Goal: Obtain resource: Download file/media

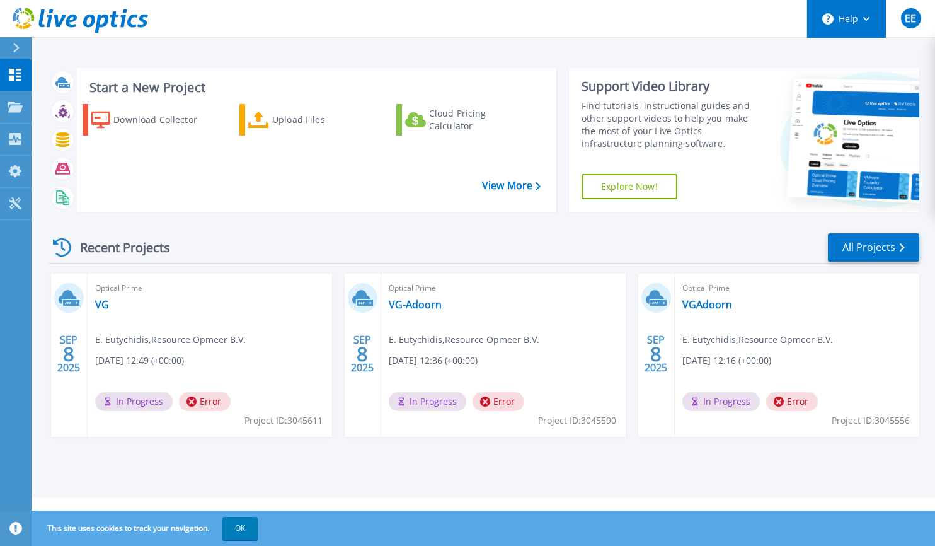
click at [863, 17] on icon at bounding box center [866, 19] width 7 height 4
click at [910, 19] on span "EE" at bounding box center [910, 18] width 11 height 10
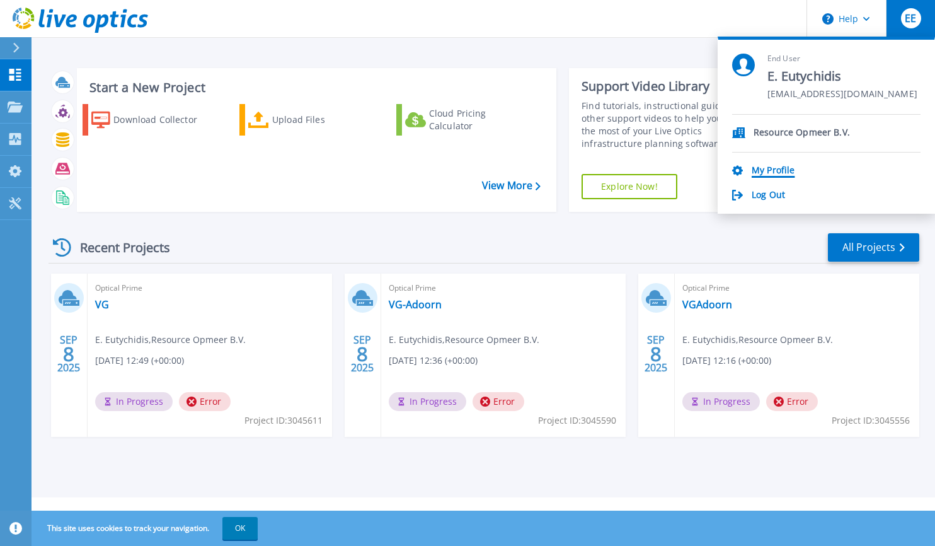
click at [772, 171] on link "My Profile" at bounding box center [773, 171] width 43 height 12
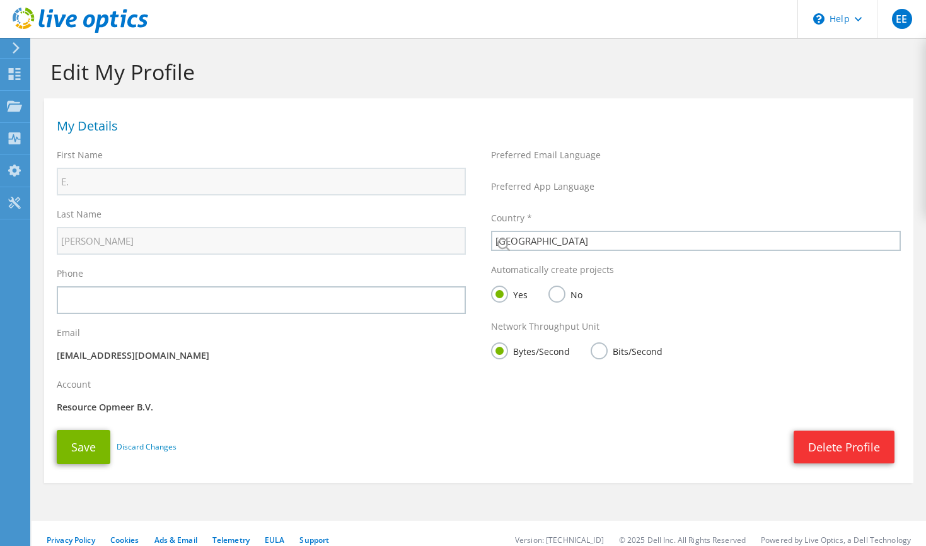
select select "160"
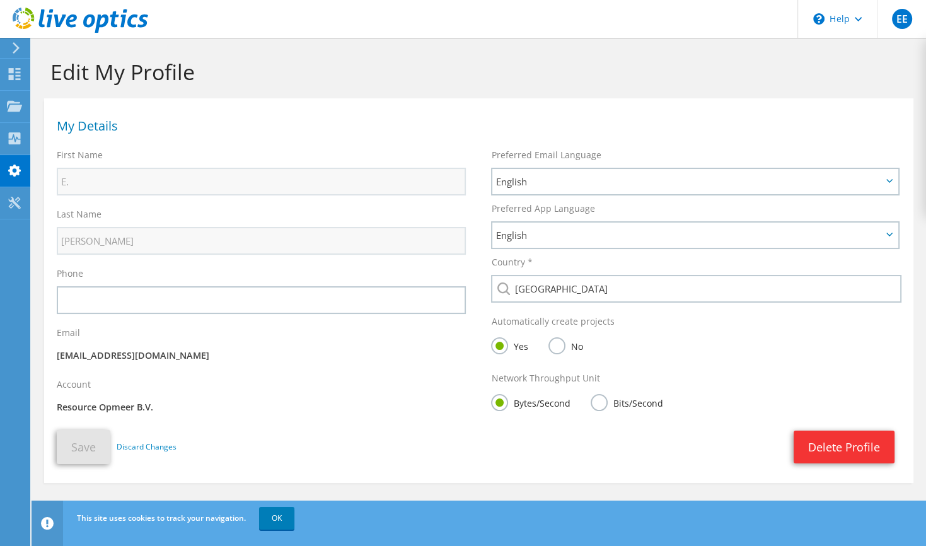
scroll to position [11, 0]
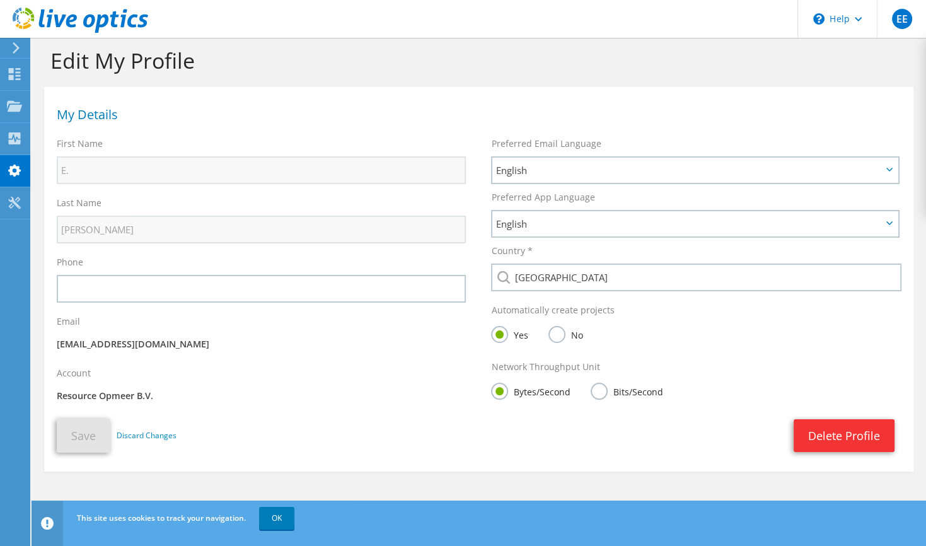
click at [558, 335] on label "No" at bounding box center [565, 334] width 34 height 16
click at [0, 0] on input "No" at bounding box center [0, 0] width 0 height 0
click at [93, 432] on button "Save" at bounding box center [84, 435] width 54 height 34
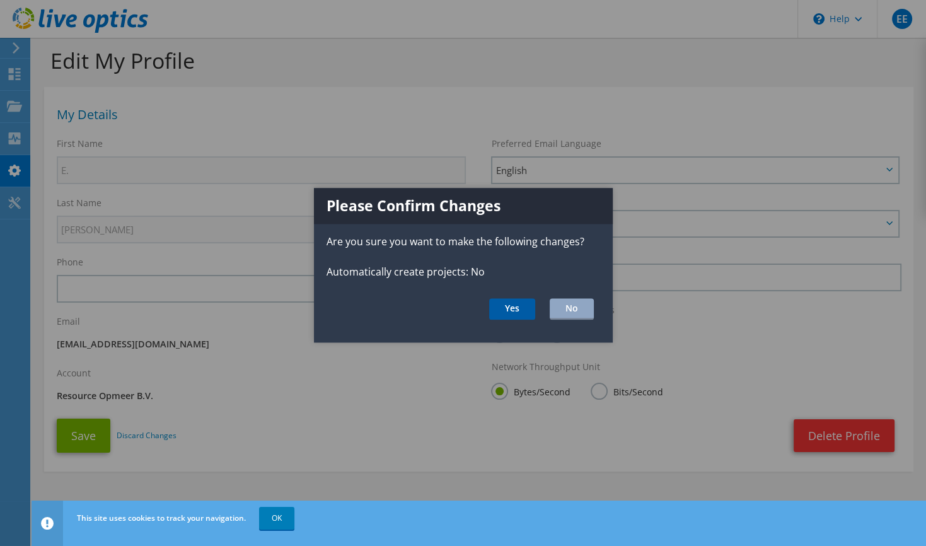
click at [507, 305] on button "Yes" at bounding box center [512, 308] width 46 height 21
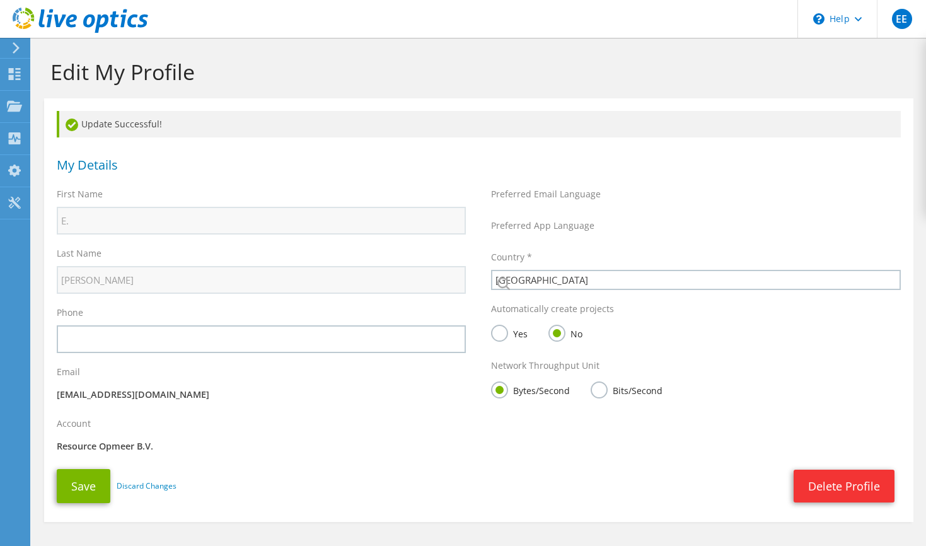
select select "160"
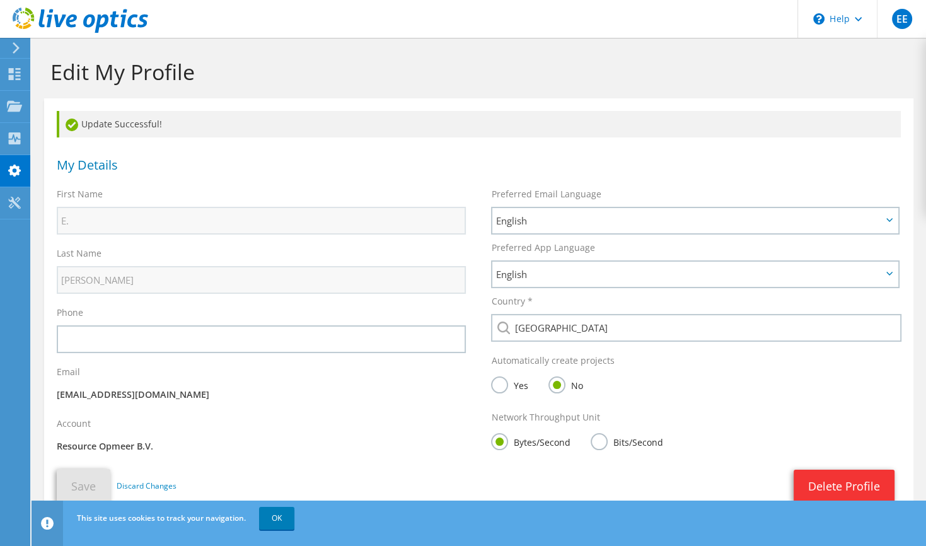
click at [496, 388] on label "Yes" at bounding box center [509, 384] width 37 height 16
click at [0, 0] on input "Yes" at bounding box center [0, 0] width 0 height 0
click at [78, 483] on button "Save" at bounding box center [84, 486] width 54 height 34
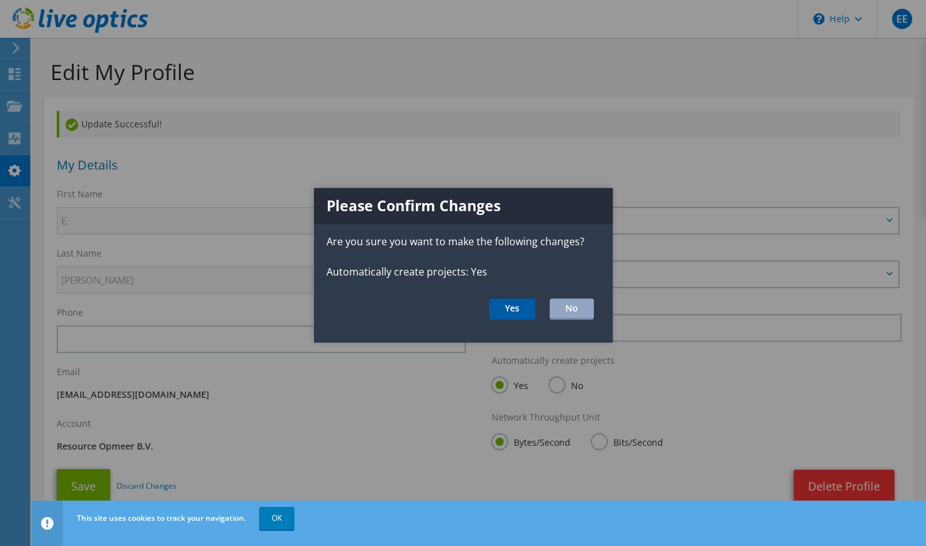
click at [504, 306] on button "Yes" at bounding box center [512, 308] width 46 height 21
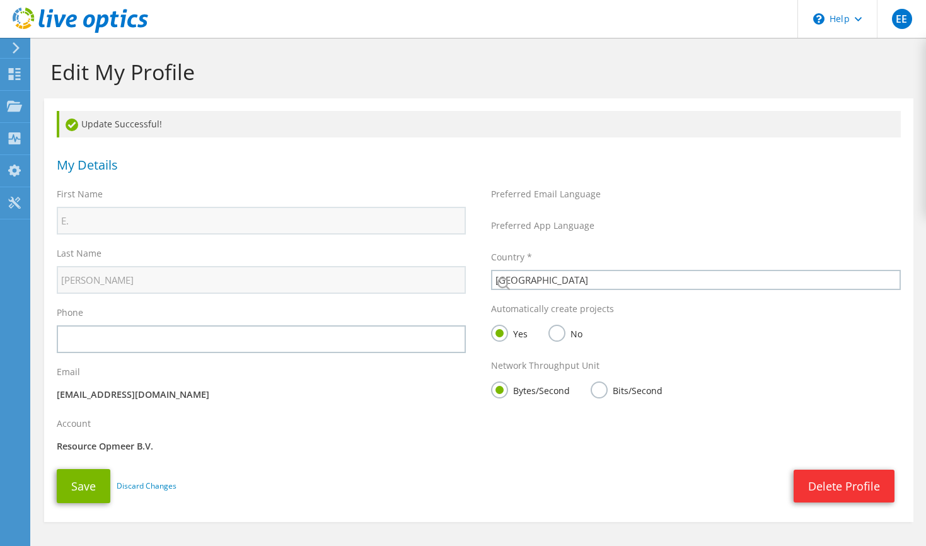
select select "160"
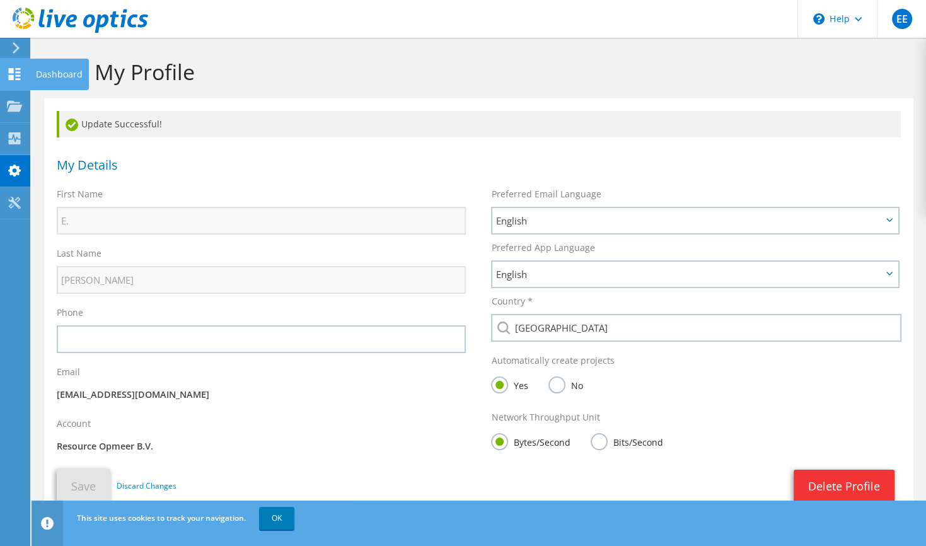
click at [14, 72] on icon at bounding box center [14, 74] width 15 height 12
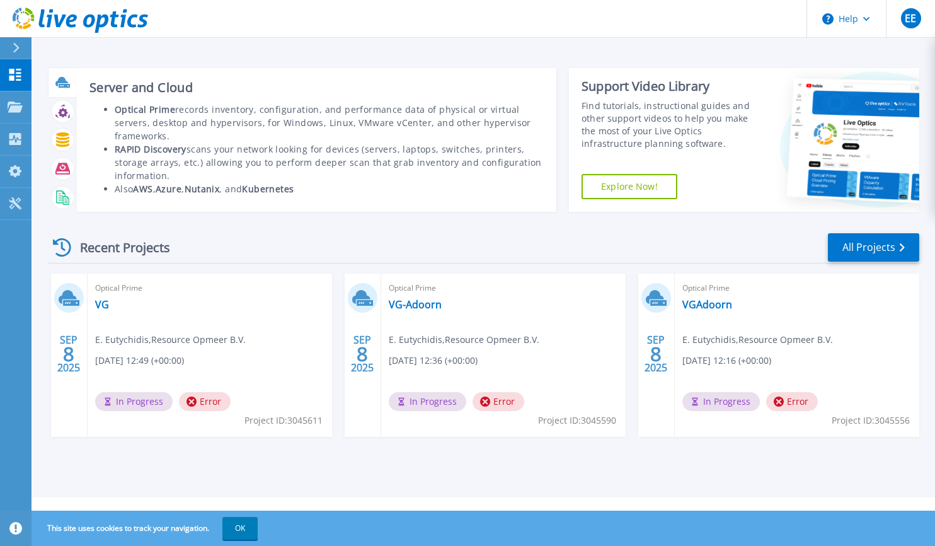
click at [63, 83] on icon at bounding box center [61, 81] width 13 height 9
drag, startPoint x: 63, startPoint y: 83, endPoint x: 132, endPoint y: 103, distance: 71.8
click at [132, 103] on li "Optical Prime records inventory, configuration, and performance data of physica…" at bounding box center [329, 123] width 429 height 40
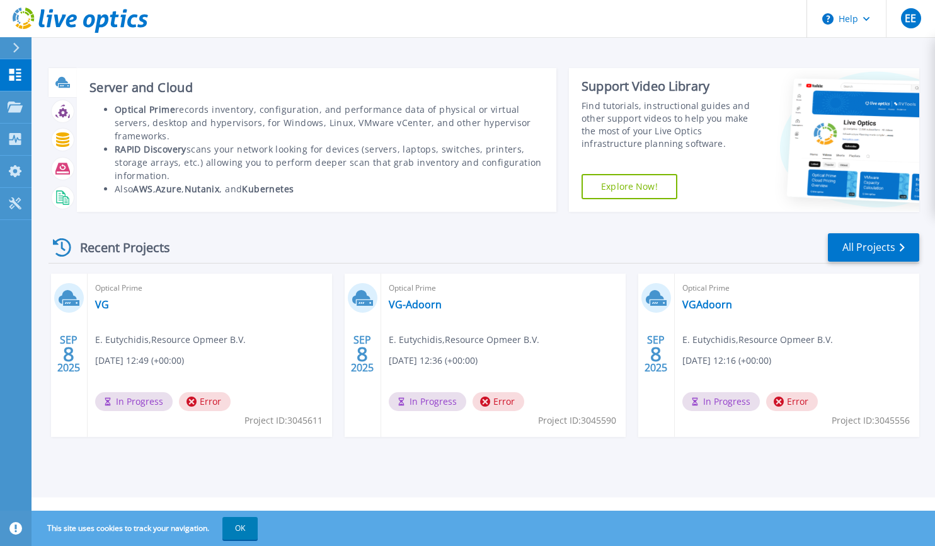
drag, startPoint x: 132, startPoint y: 103, endPoint x: 158, endPoint y: 106, distance: 26.7
click at [158, 106] on b "Optical Prime" at bounding box center [145, 109] width 60 height 12
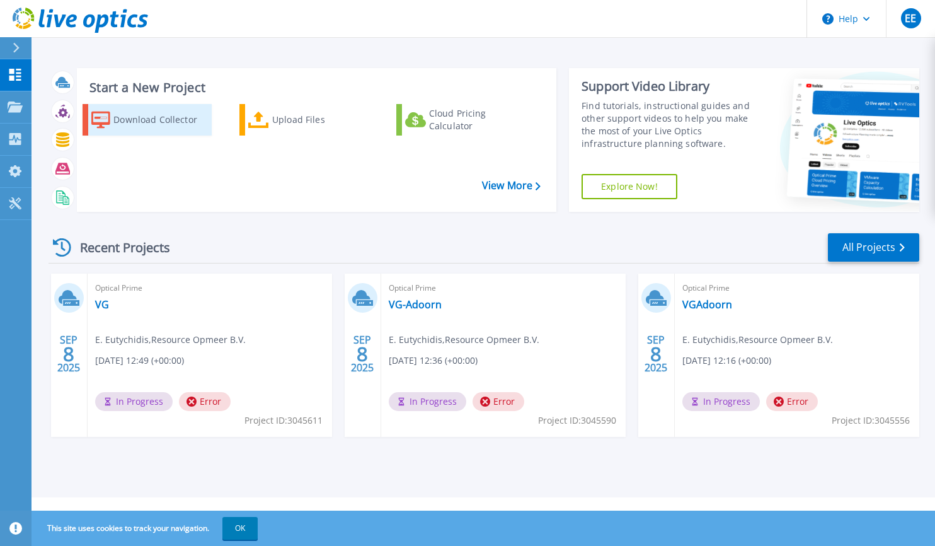
click at [123, 118] on div "Download Collector" at bounding box center [160, 119] width 95 height 25
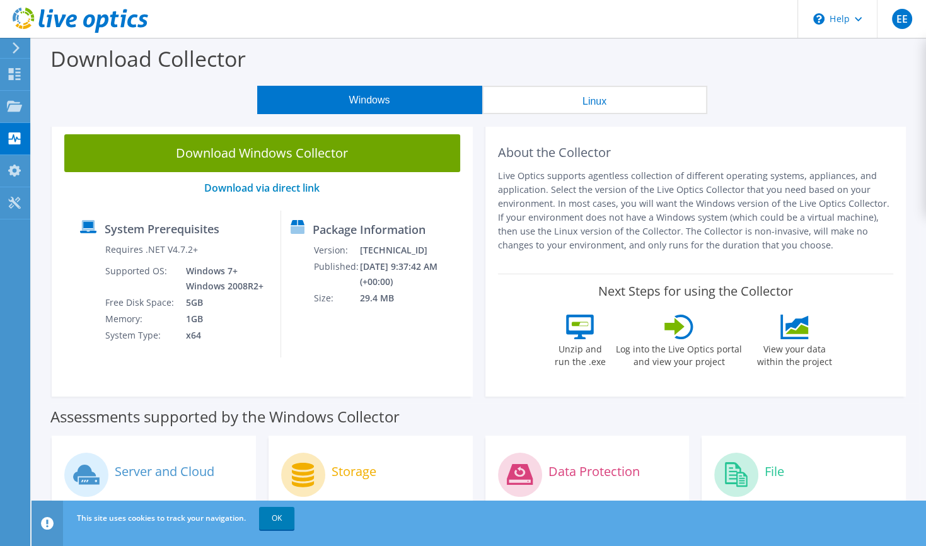
click at [592, 103] on button "Linux" at bounding box center [594, 100] width 225 height 28
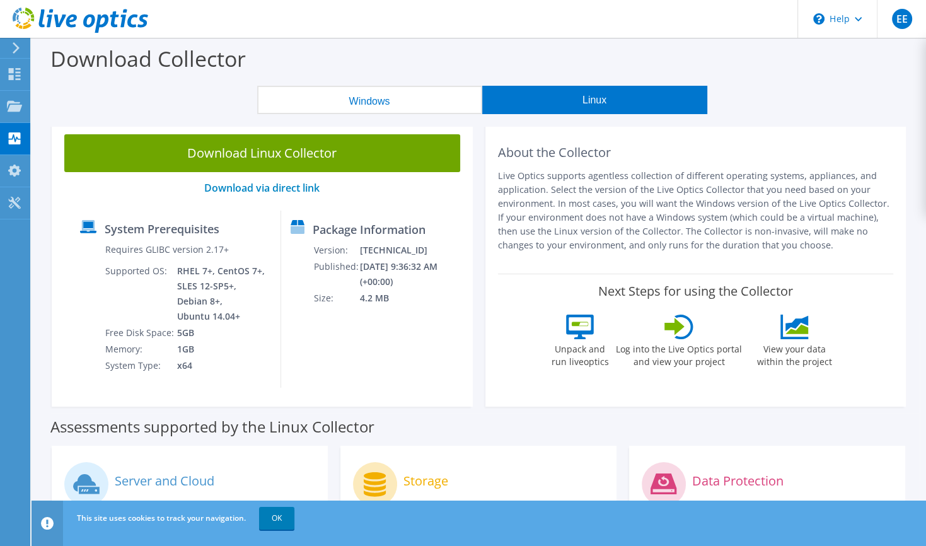
click at [368, 101] on button "Windows" at bounding box center [369, 100] width 225 height 28
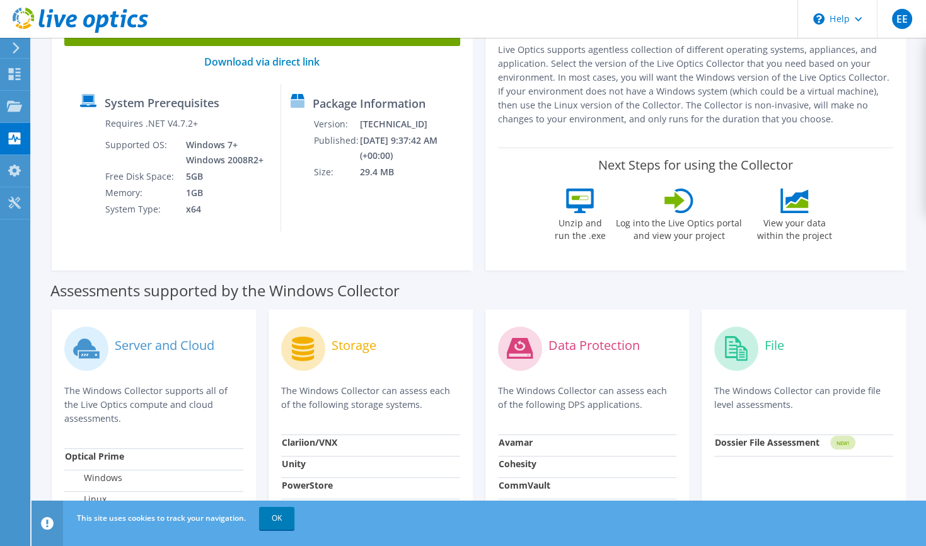
scroll to position [252, 0]
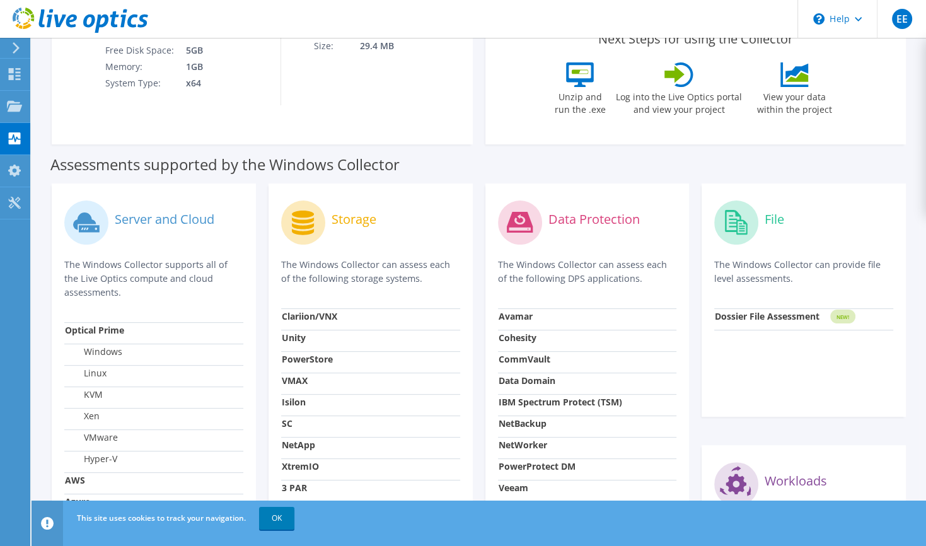
click at [139, 220] on label "Server and Cloud" at bounding box center [165, 219] width 100 height 13
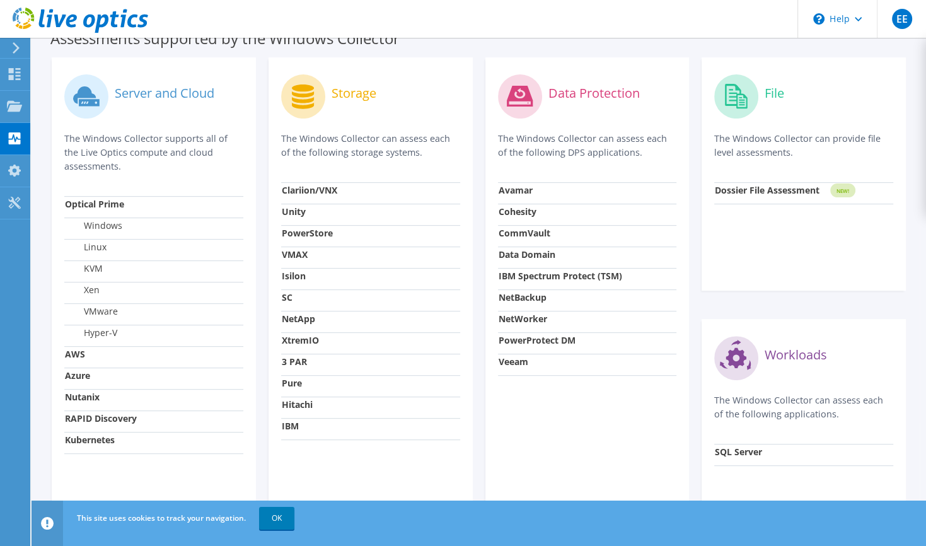
scroll to position [441, 0]
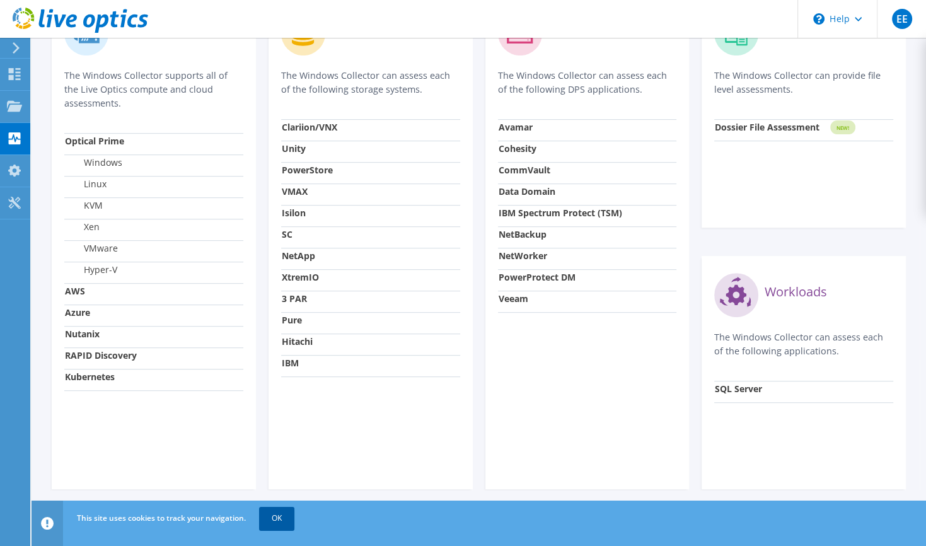
click at [272, 514] on link "OK" at bounding box center [276, 518] width 35 height 23
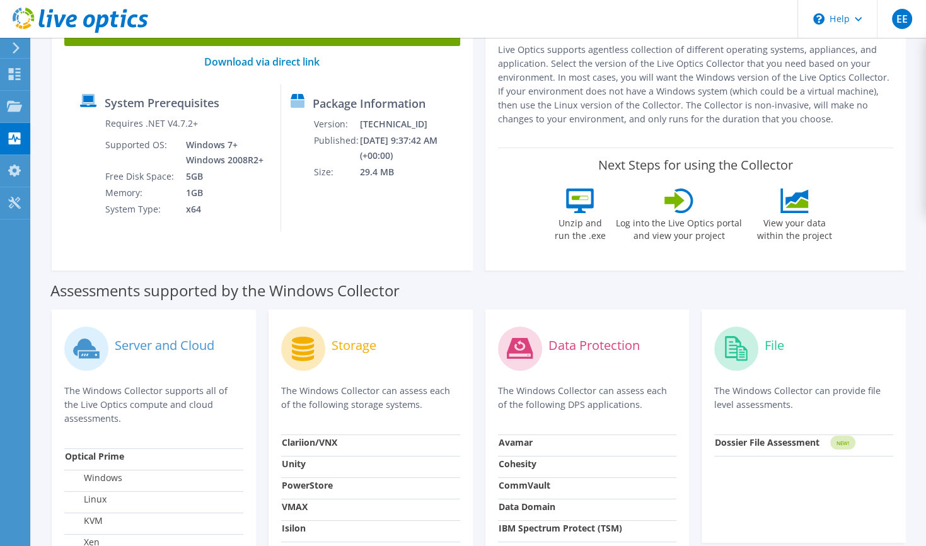
scroll to position [0, 0]
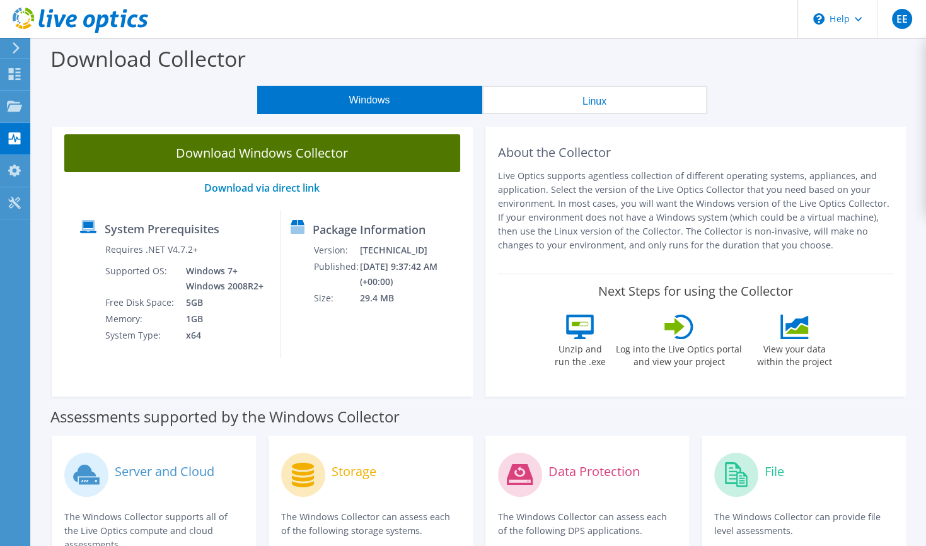
click at [245, 149] on link "Download Windows Collector" at bounding box center [262, 153] width 396 height 38
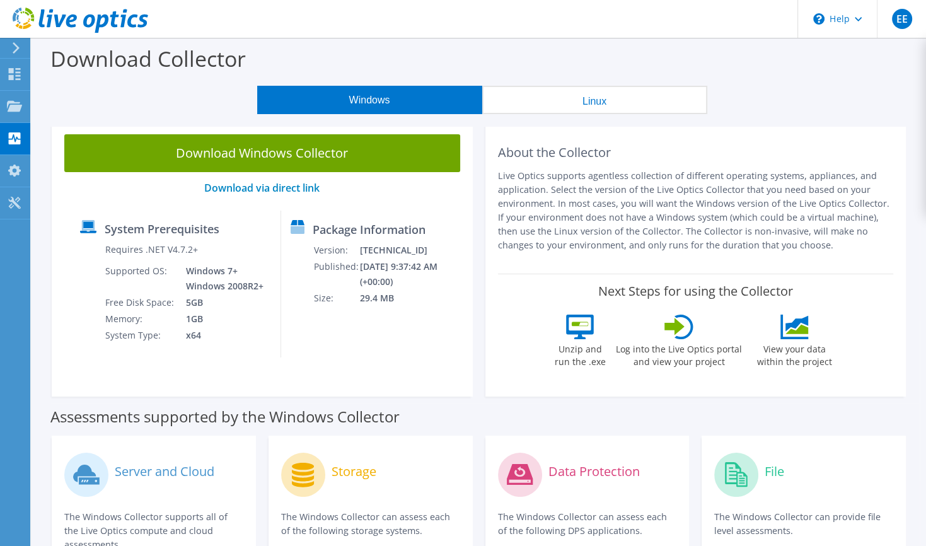
click at [374, 82] on div "Download Collector" at bounding box center [479, 62] width 882 height 48
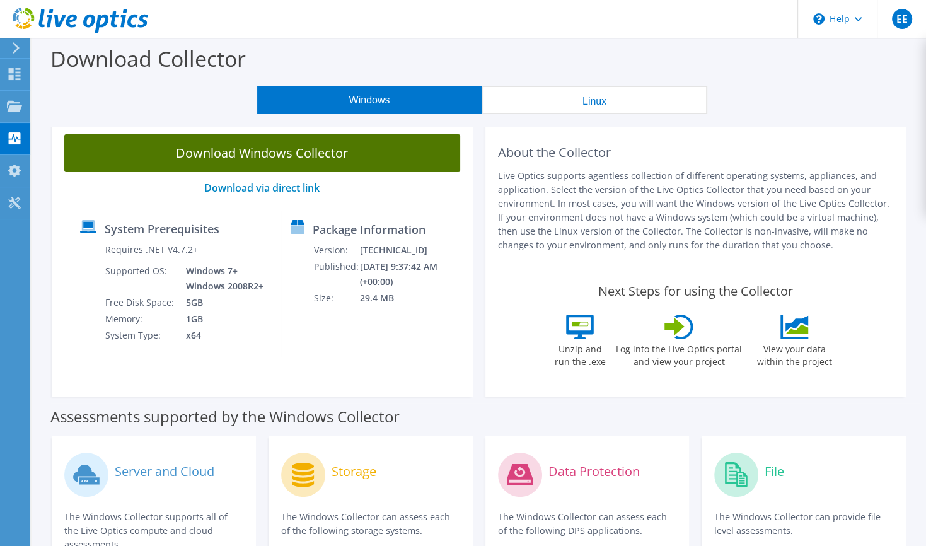
click at [308, 154] on link "Download Windows Collector" at bounding box center [262, 153] width 396 height 38
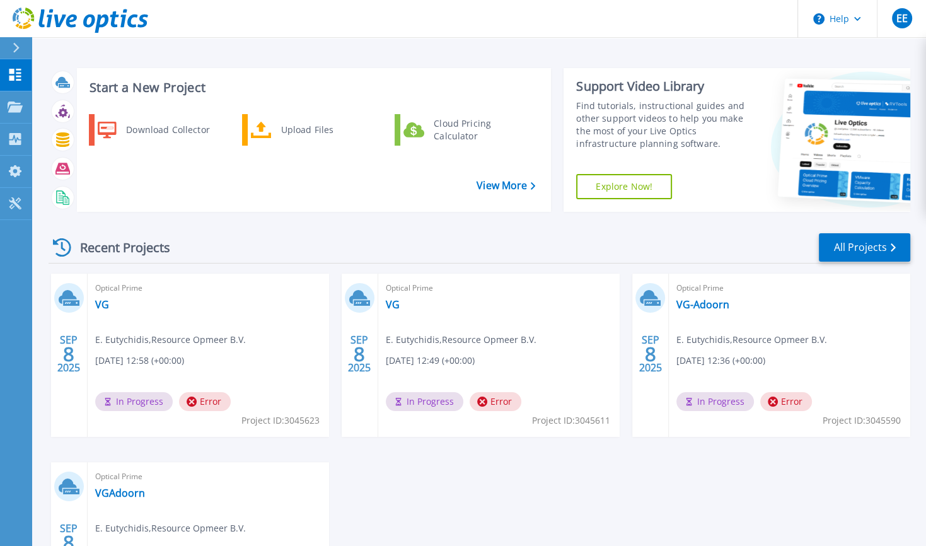
click at [190, 111] on div "Download Collector Upload Files Cloud Pricing Calculator" at bounding box center [311, 158] width 465 height 95
click at [152, 117] on div "Download Collector" at bounding box center [167, 129] width 95 height 25
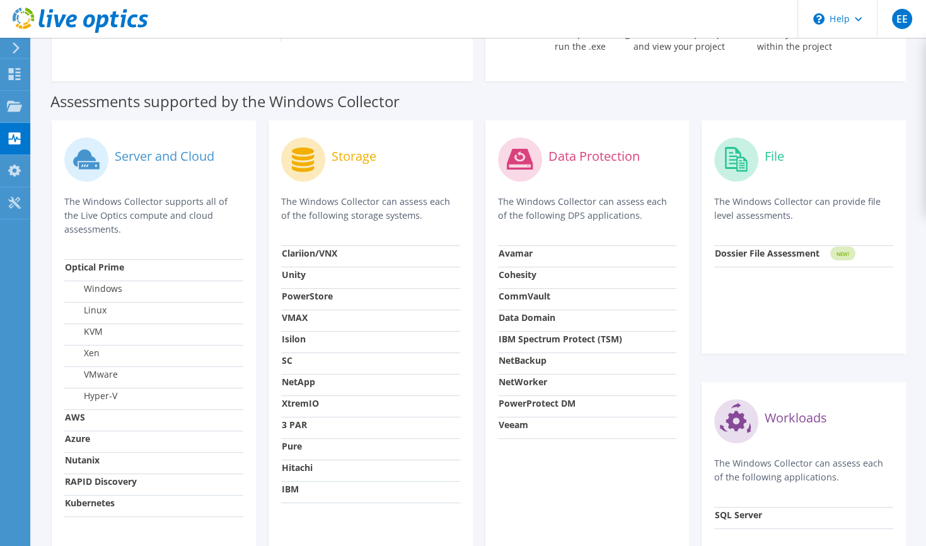
scroll to position [378, 0]
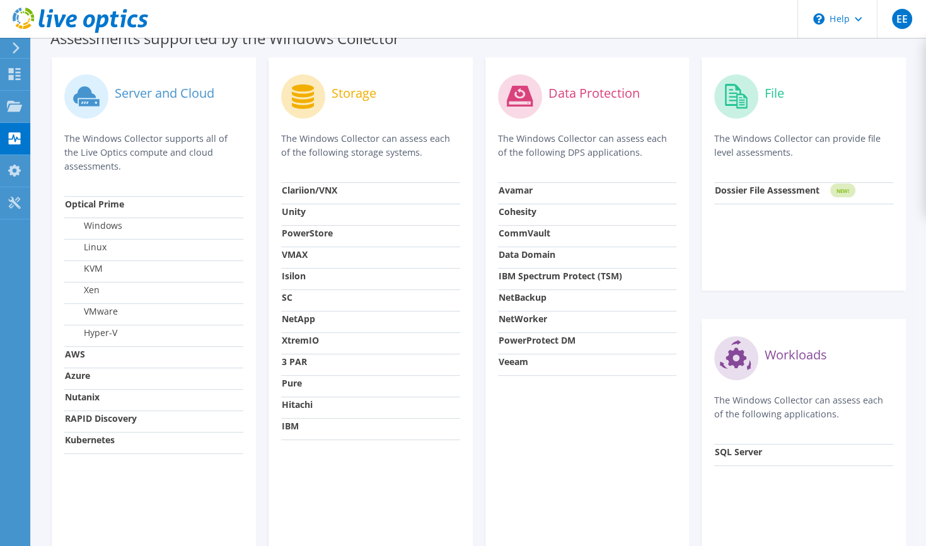
click at [127, 222] on td "Windows" at bounding box center [153, 227] width 179 height 21
click at [164, 138] on p "The Windows Collector supports all of the Live Optics compute and cloud assessm…" at bounding box center [153, 153] width 179 height 42
drag, startPoint x: 164, startPoint y: 137, endPoint x: 132, endPoint y: 198, distance: 69.4
click at [164, 139] on p "The Windows Collector supports all of the Live Optics compute and cloud assessm…" at bounding box center [153, 153] width 179 height 42
click at [78, 378] on strong "Azure" at bounding box center [77, 375] width 25 height 12
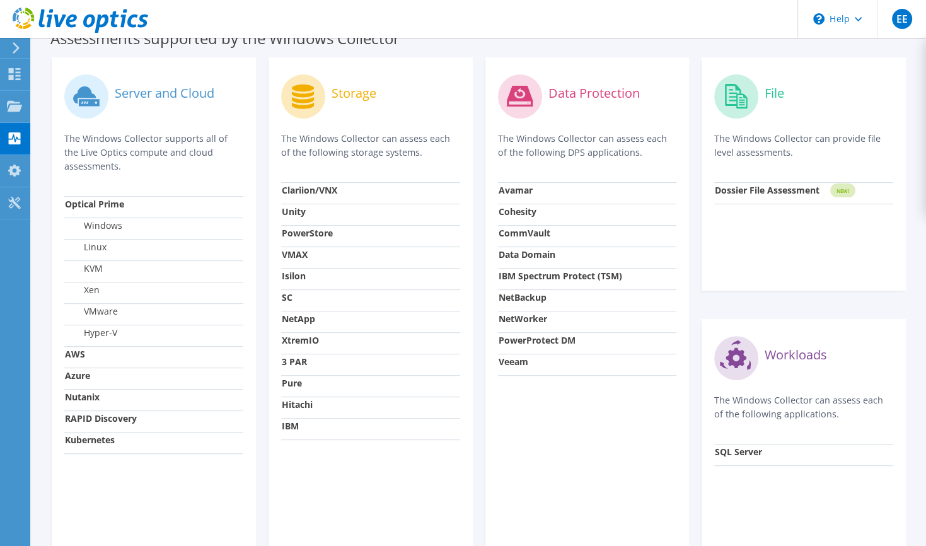
click at [83, 440] on strong "Kubernetes" at bounding box center [90, 440] width 50 height 12
drag, startPoint x: 83, startPoint y: 440, endPoint x: 88, endPoint y: 422, distance: 19.4
click at [88, 425] on label "RAPID Discovery" at bounding box center [101, 418] width 72 height 13
click at [87, 415] on strong "RAPID Discovery" at bounding box center [101, 418] width 72 height 12
click at [86, 423] on strong "RAPID Discovery" at bounding box center [101, 418] width 72 height 12
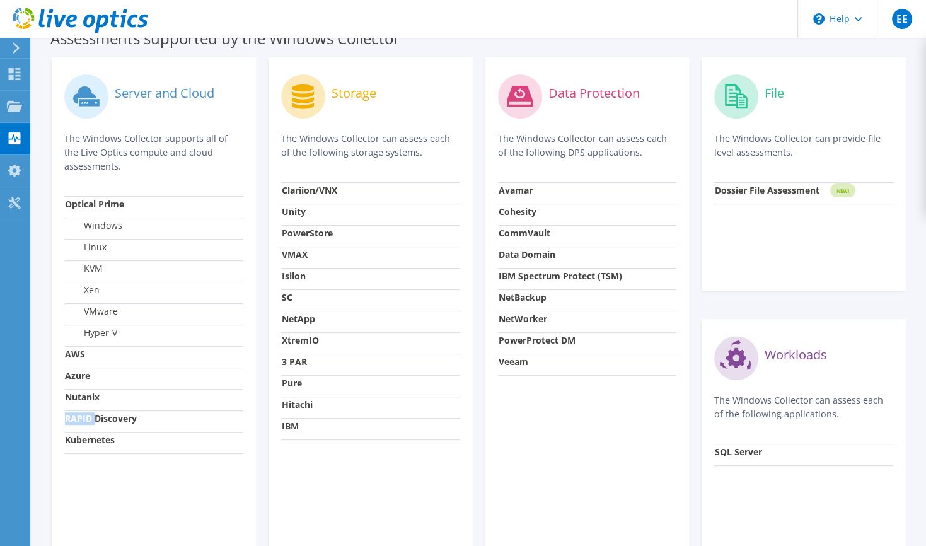
drag, startPoint x: 86, startPoint y: 423, endPoint x: 84, endPoint y: 412, distance: 10.8
click at [85, 415] on strong "RAPID Discovery" at bounding box center [101, 418] width 72 height 12
click at [16, 106] on use at bounding box center [14, 105] width 15 height 11
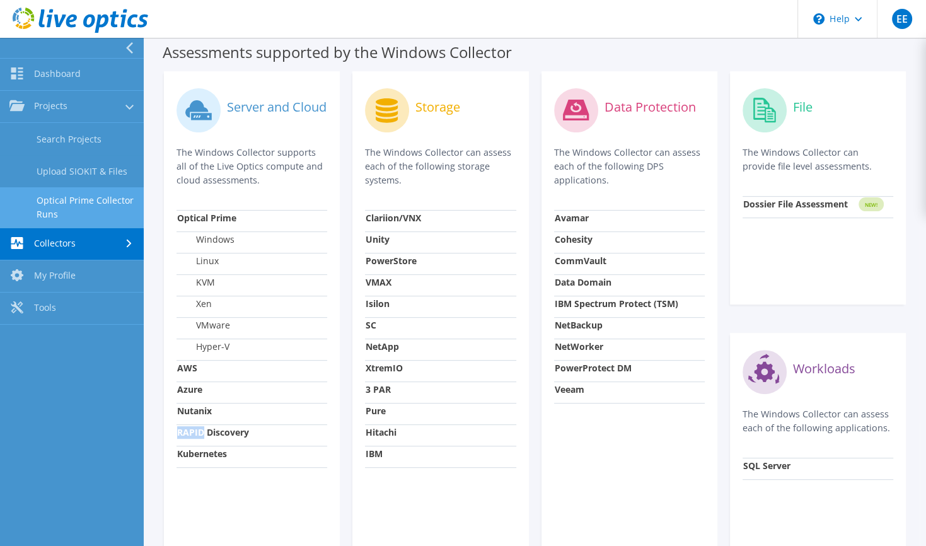
click at [75, 198] on link "Optical Prime Collector Runs" at bounding box center [72, 207] width 144 height 40
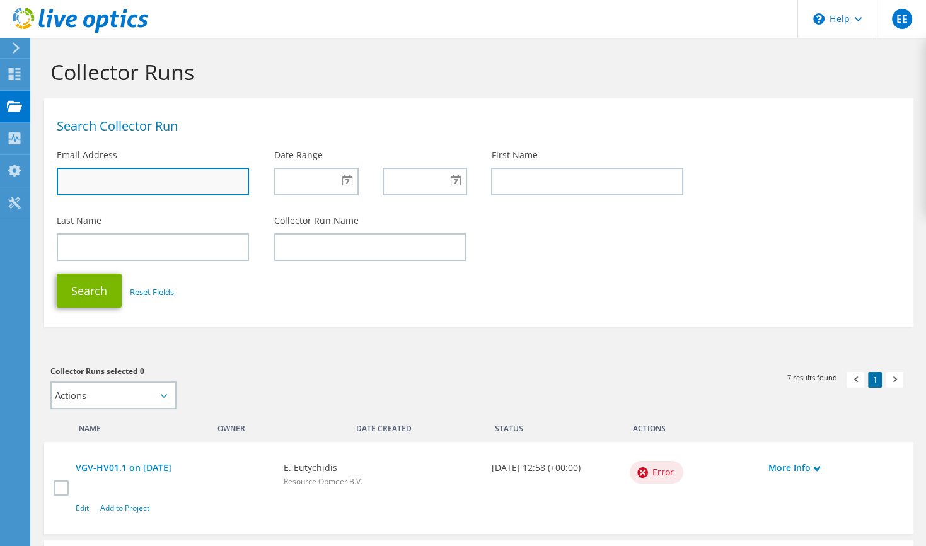
click at [190, 181] on input "text" at bounding box center [153, 182] width 192 height 28
type input "[EMAIL_ADDRESS][DOMAIN_NAME]"
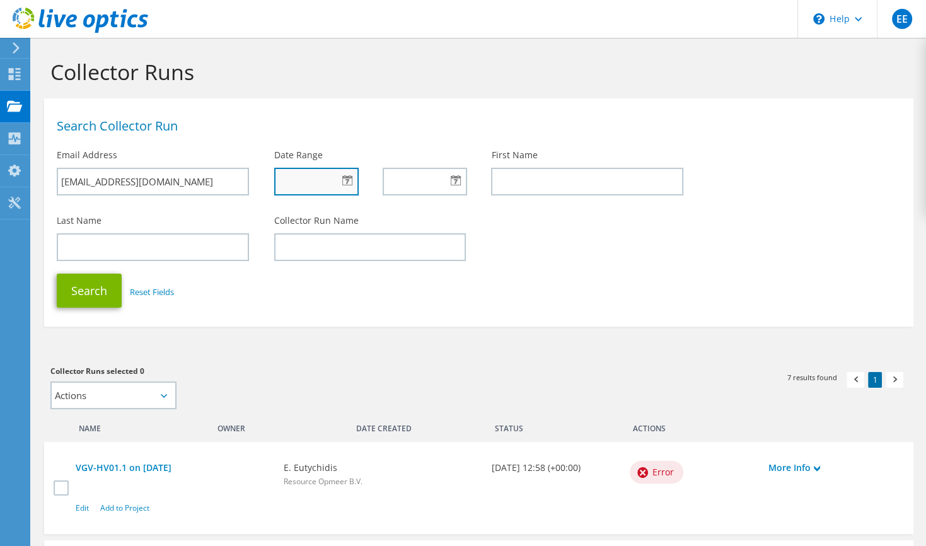
click at [335, 183] on input "text" at bounding box center [316, 182] width 84 height 28
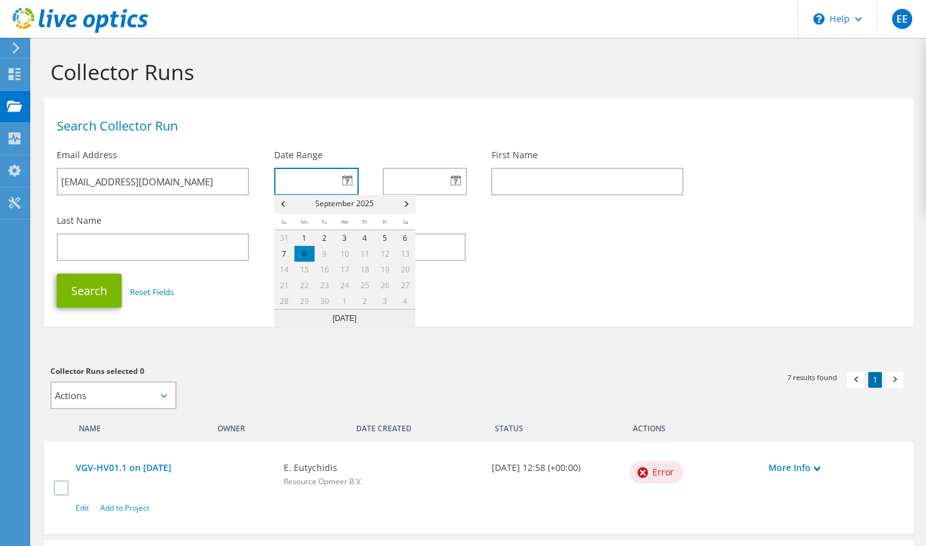
scroll to position [252, 0]
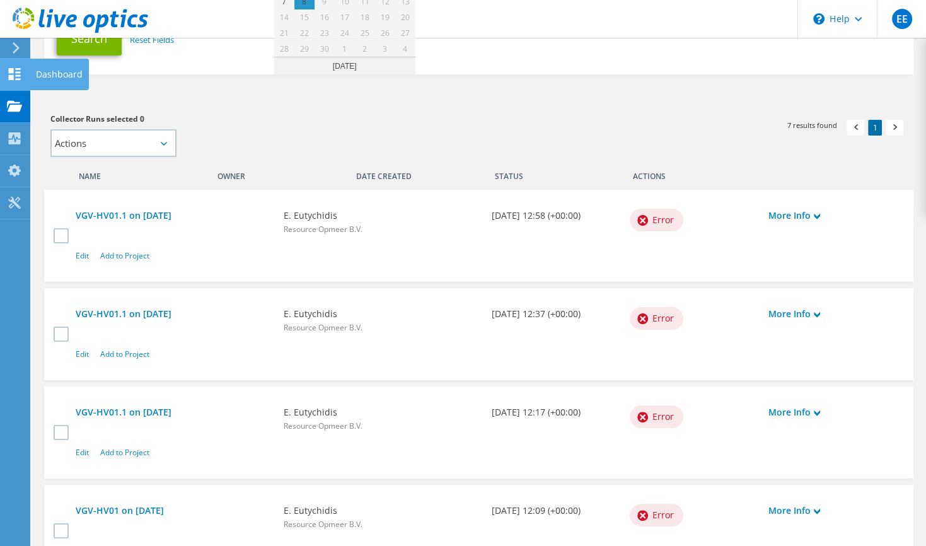
click at [13, 75] on use at bounding box center [15, 74] width 12 height 12
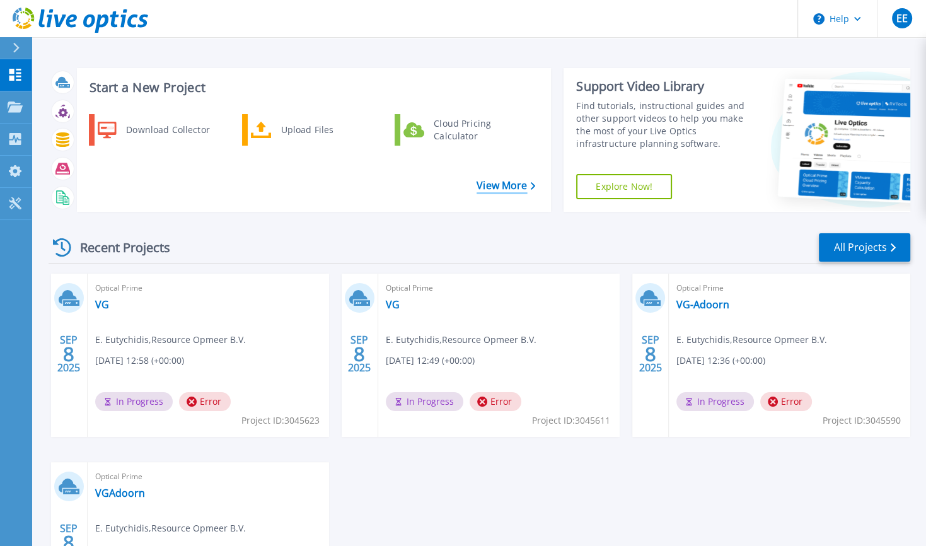
click at [503, 178] on div "Start a New Project Download Collector Upload Files Cloud Pricing Calculator Vi…" at bounding box center [314, 140] width 474 height 144
click at [503, 183] on link "View More" at bounding box center [505, 186] width 59 height 12
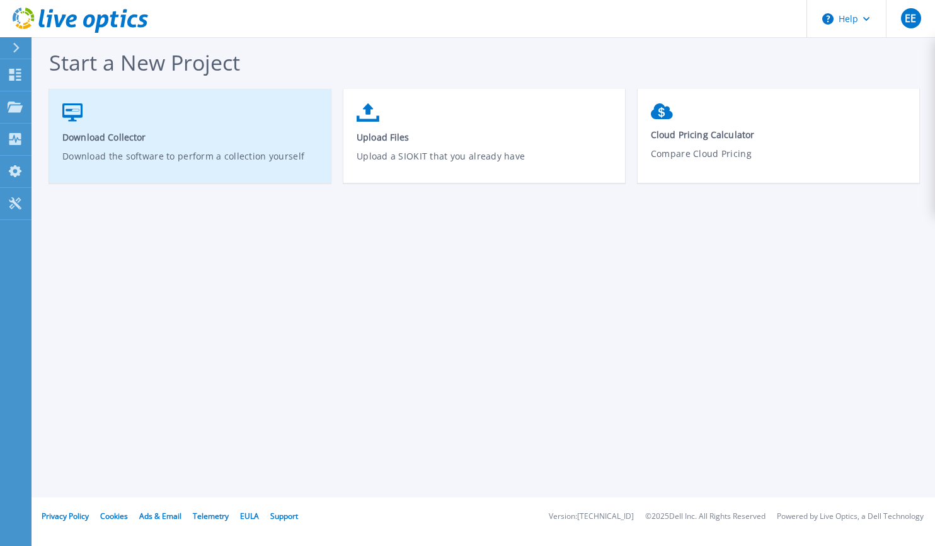
click at [93, 133] on span "Download Collector" at bounding box center [190, 137] width 256 height 12
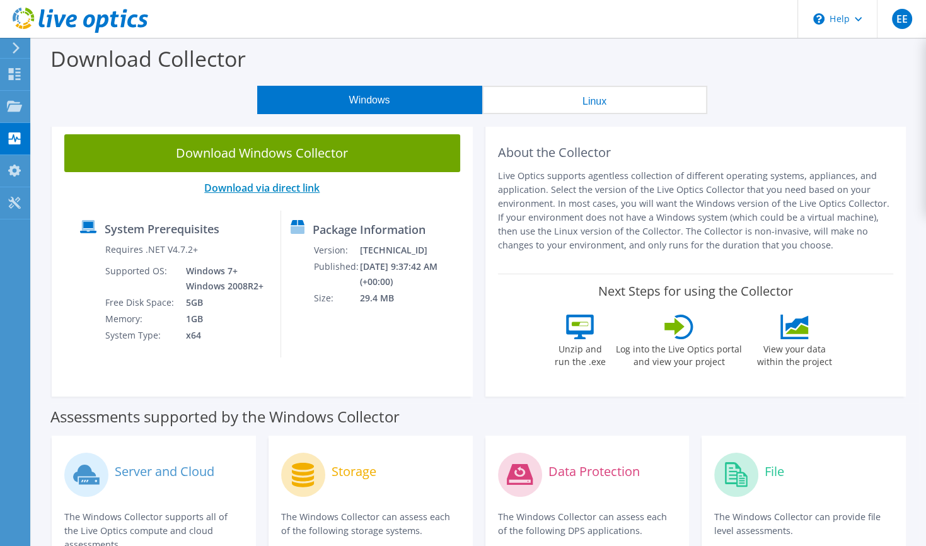
click at [258, 187] on link "Download via direct link" at bounding box center [261, 188] width 115 height 14
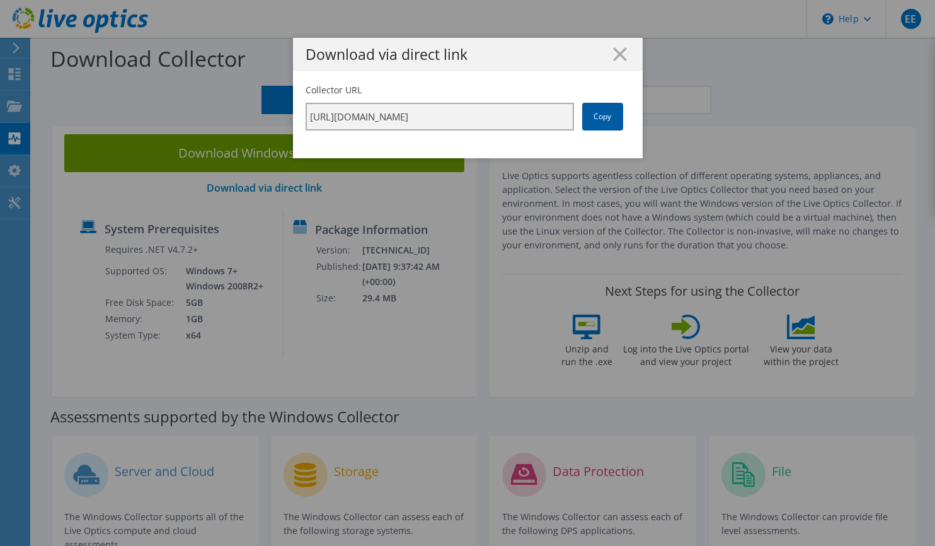
scroll to position [0, 212]
drag, startPoint x: 302, startPoint y: 113, endPoint x: 655, endPoint y: 125, distance: 353.7
click at [655, 125] on div "Download via direct link Collector URL https://app.liveoptics.com/collector/dir…" at bounding box center [467, 273] width 935 height 470
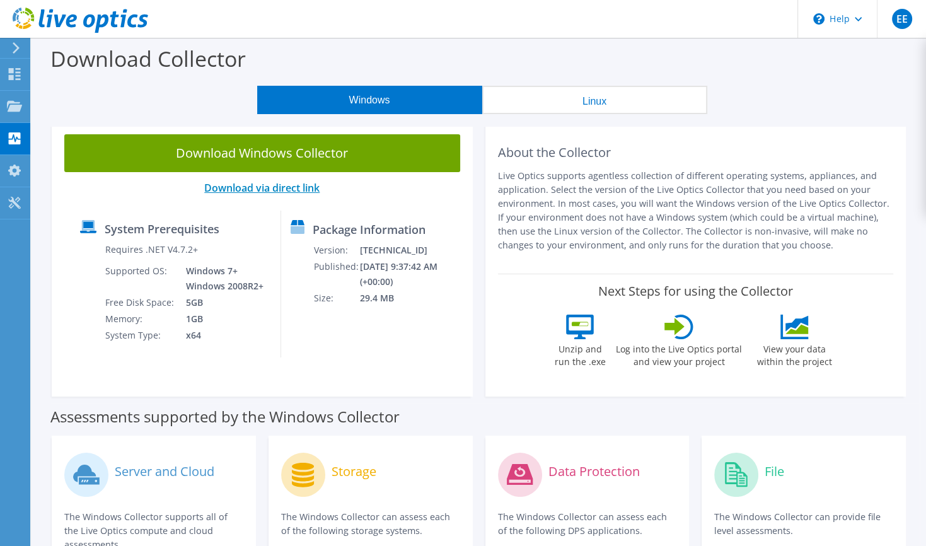
click at [250, 186] on link "Download via direct link" at bounding box center [261, 188] width 115 height 14
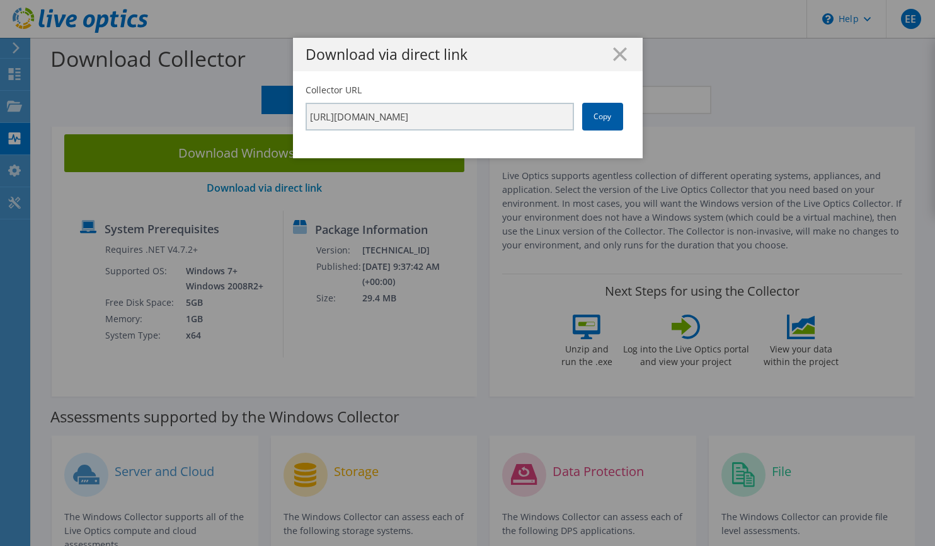
click at [612, 117] on link "Copy" at bounding box center [602, 117] width 41 height 28
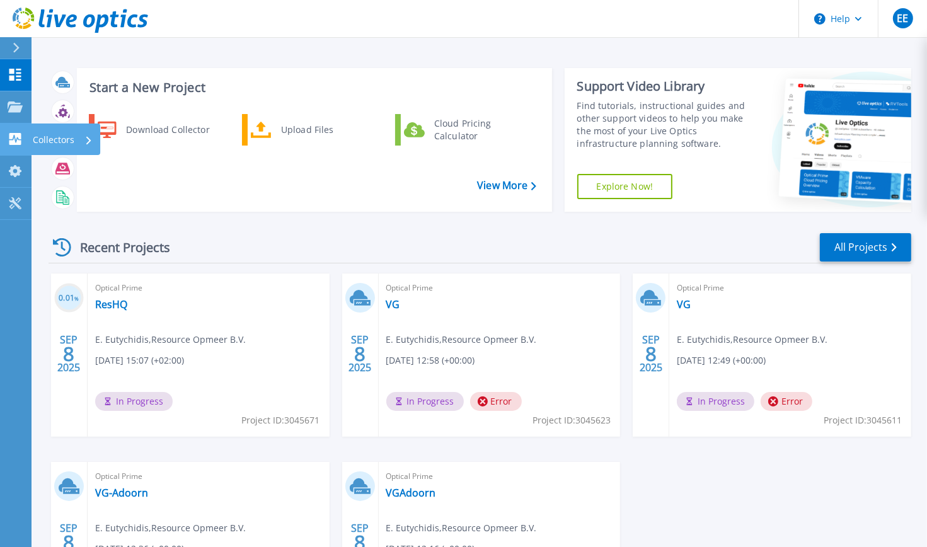
click at [57, 134] on p "Collectors" at bounding box center [54, 140] width 42 height 33
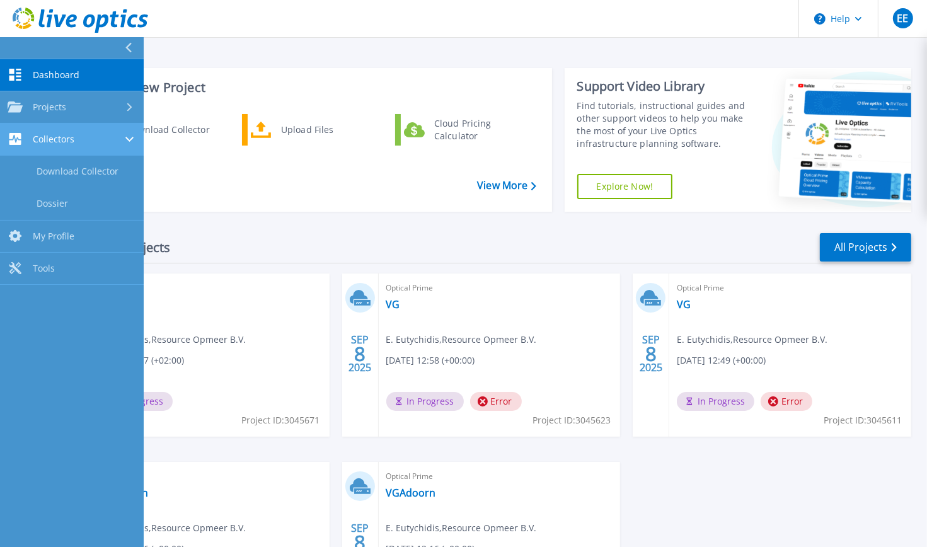
click at [117, 134] on div "Collectors" at bounding box center [72, 139] width 129 height 12
click at [124, 137] on div "Collectors" at bounding box center [72, 139] width 129 height 12
click at [299, 181] on div "Download Collector Upload Files Cloud Pricing Calculator" at bounding box center [312, 158] width 466 height 95
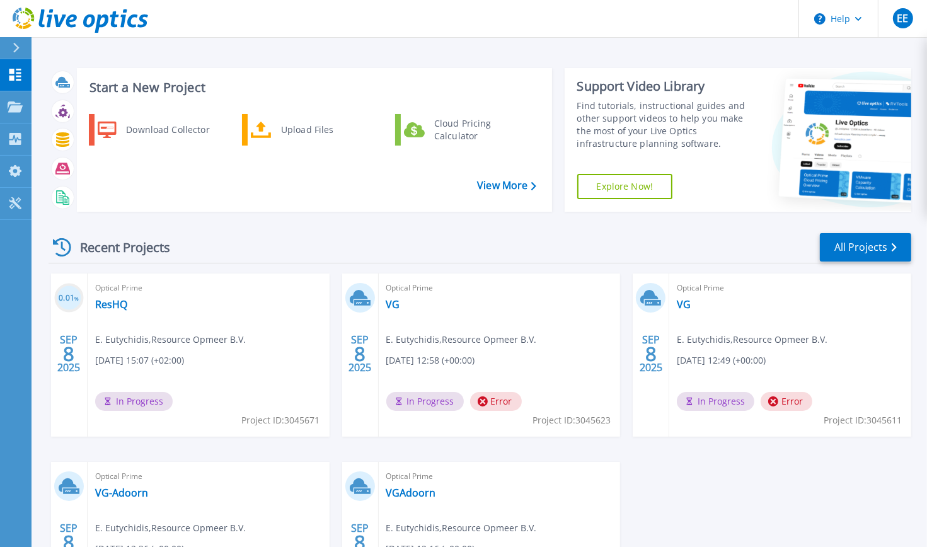
scroll to position [126, 0]
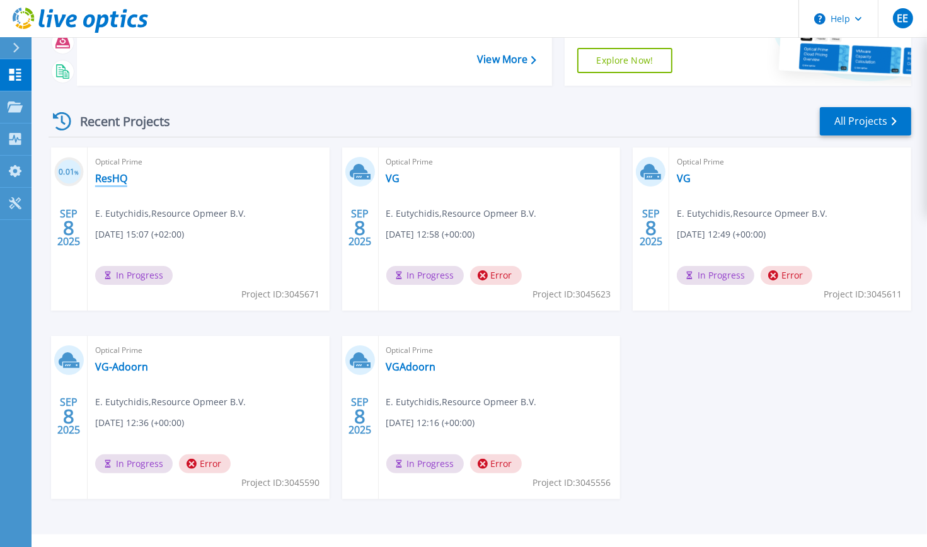
click at [113, 176] on link "ResHQ" at bounding box center [111, 178] width 32 height 13
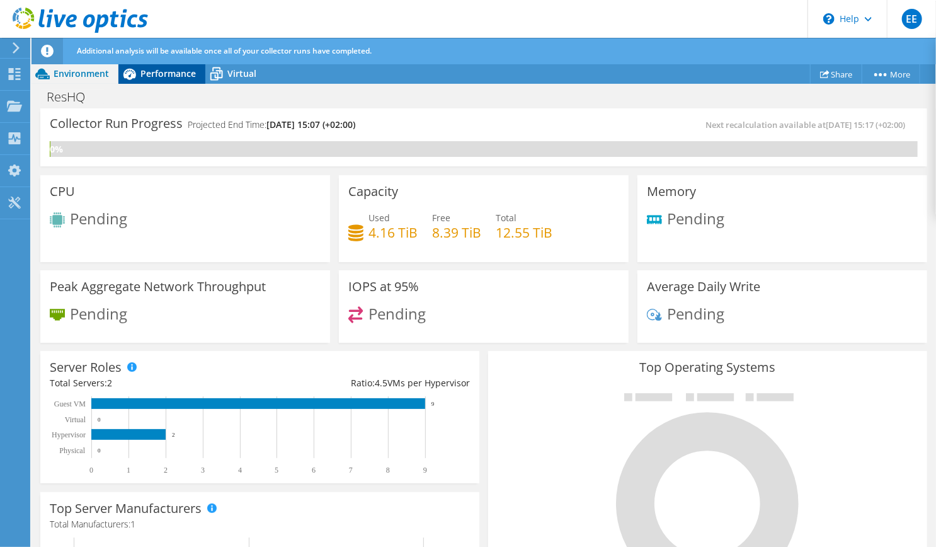
click at [136, 76] on icon at bounding box center [129, 74] width 22 height 22
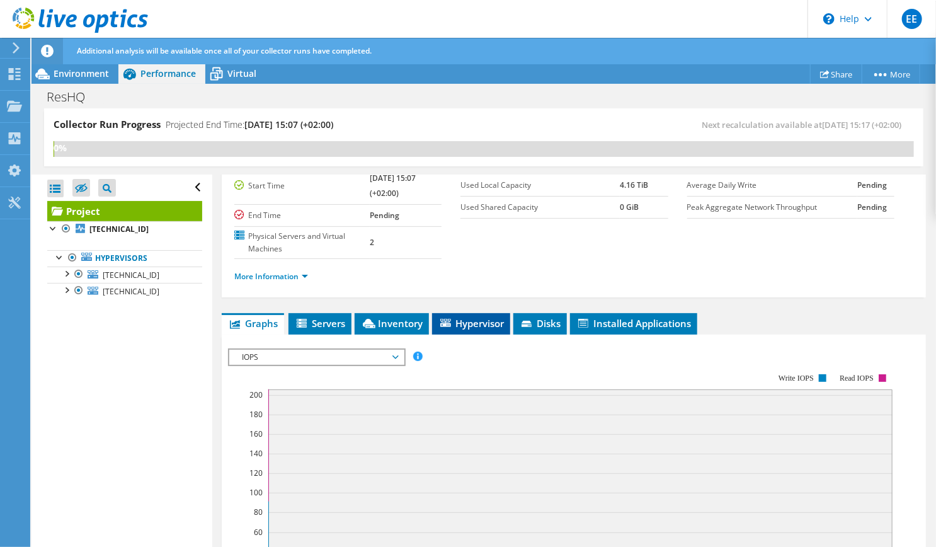
scroll to position [315, 0]
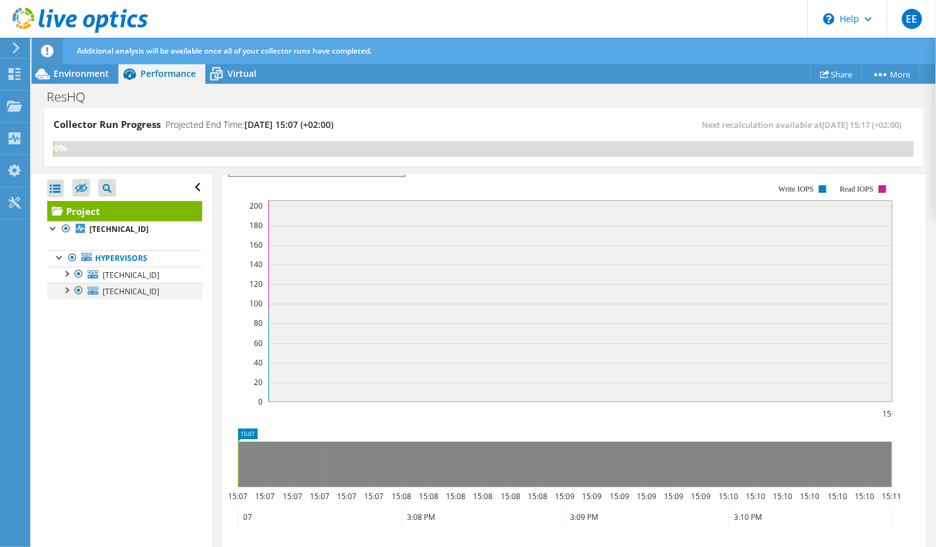
click at [66, 289] on div at bounding box center [66, 289] width 13 height 13
click at [243, 68] on span "Virtual" at bounding box center [241, 73] width 29 height 12
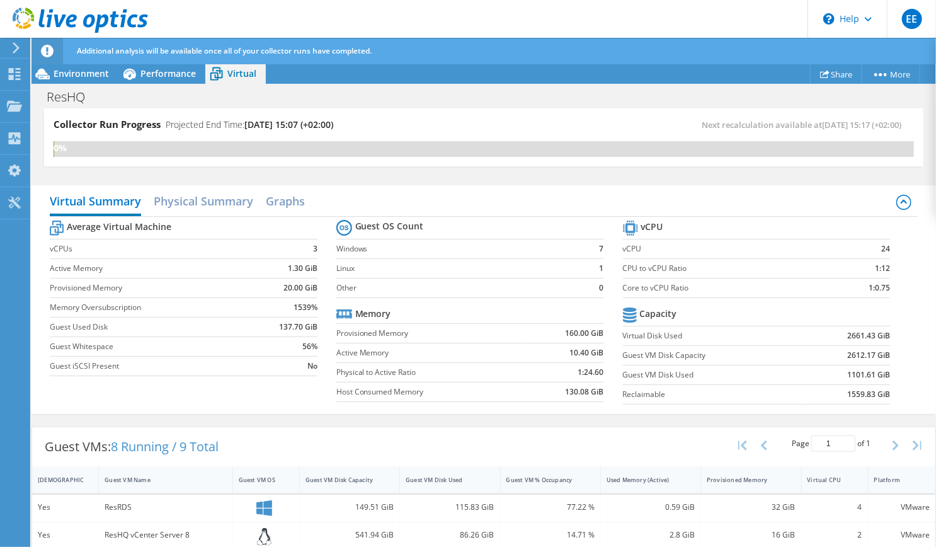
scroll to position [200, 0]
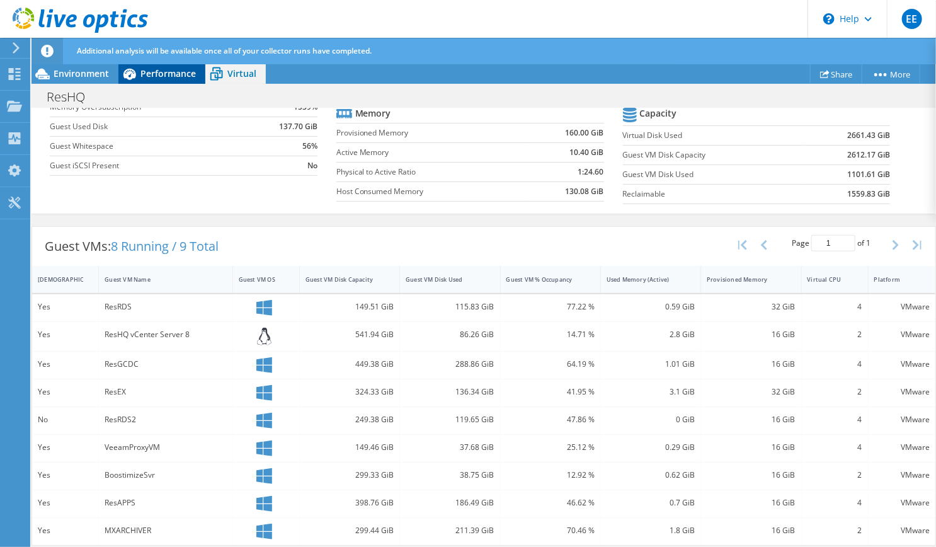
click at [166, 70] on span "Performance" at bounding box center [168, 73] width 55 height 12
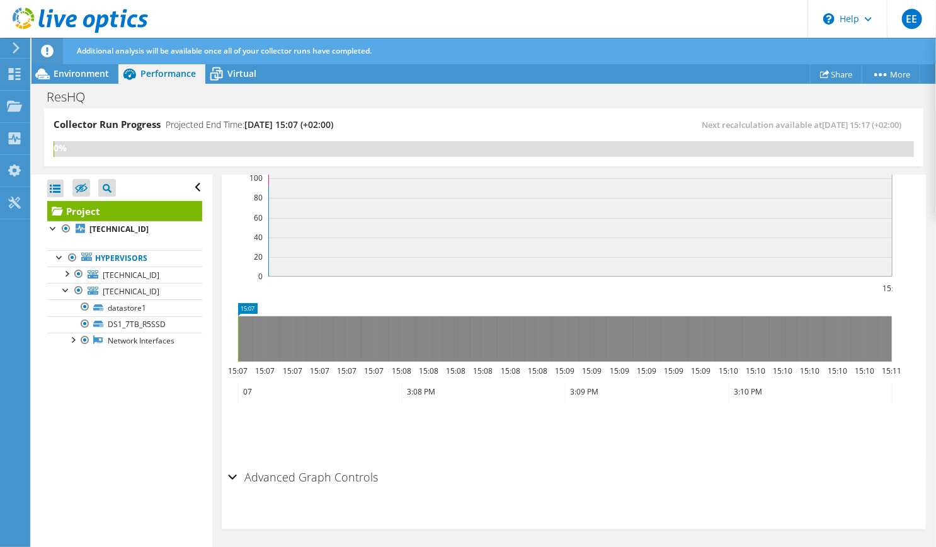
click at [232, 472] on div "Advanced Graph Controls" at bounding box center [574, 477] width 692 height 27
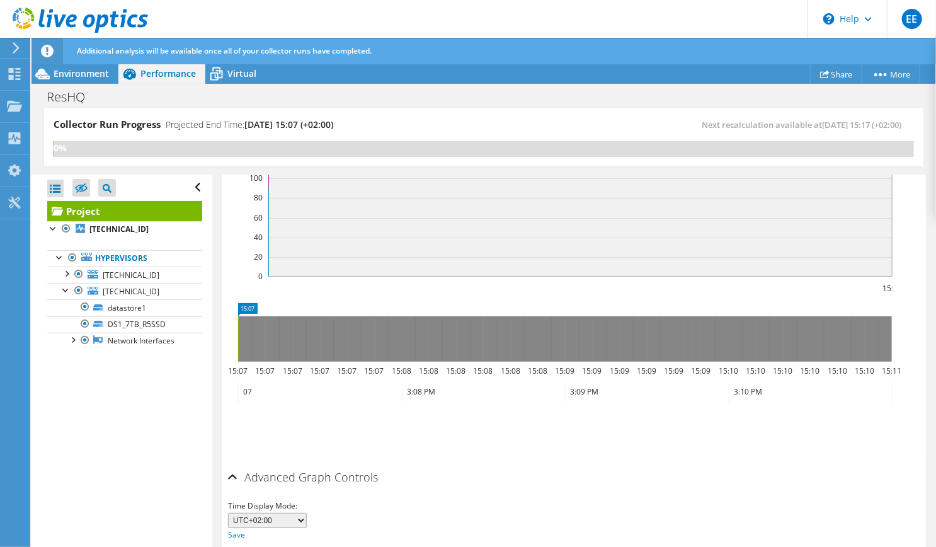
scroll to position [490, 0]
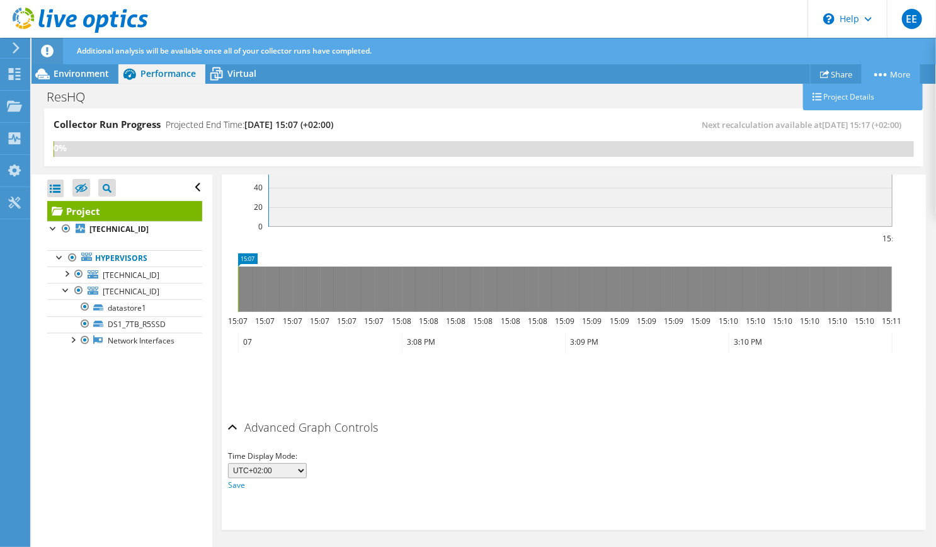
click at [875, 73] on circle at bounding box center [876, 74] width 3 height 3
click at [844, 93] on link "Project Details" at bounding box center [863, 97] width 120 height 26
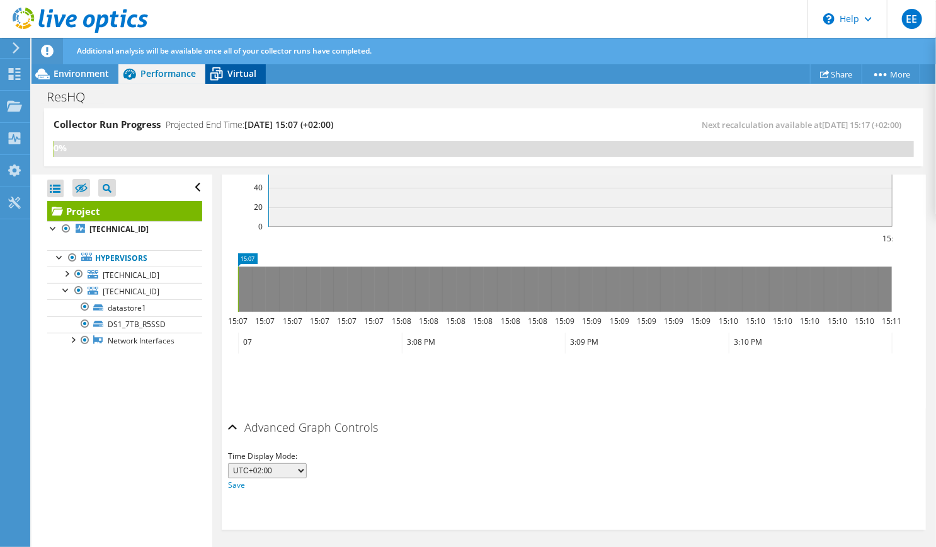
click at [225, 69] on icon at bounding box center [216, 74] width 22 height 22
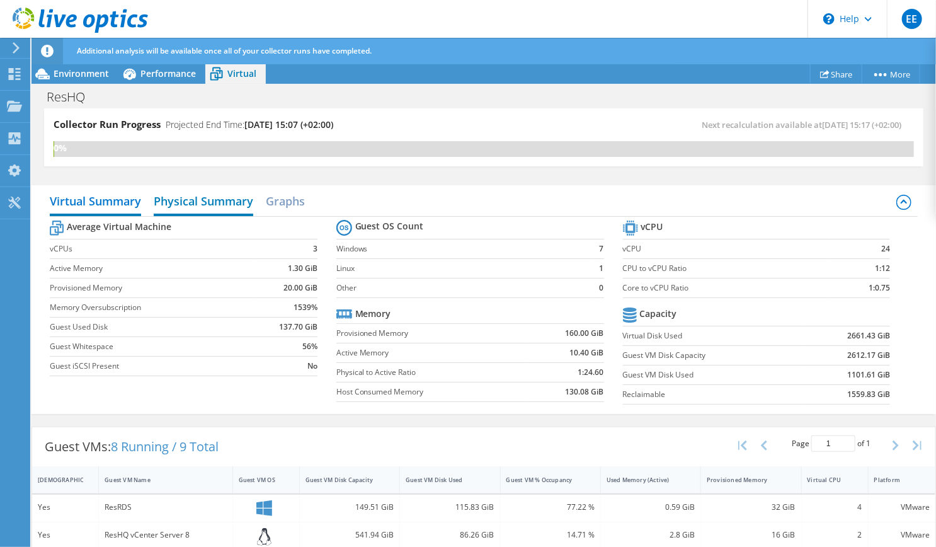
click at [202, 194] on h2 "Physical Summary" at bounding box center [204, 202] width 100 height 28
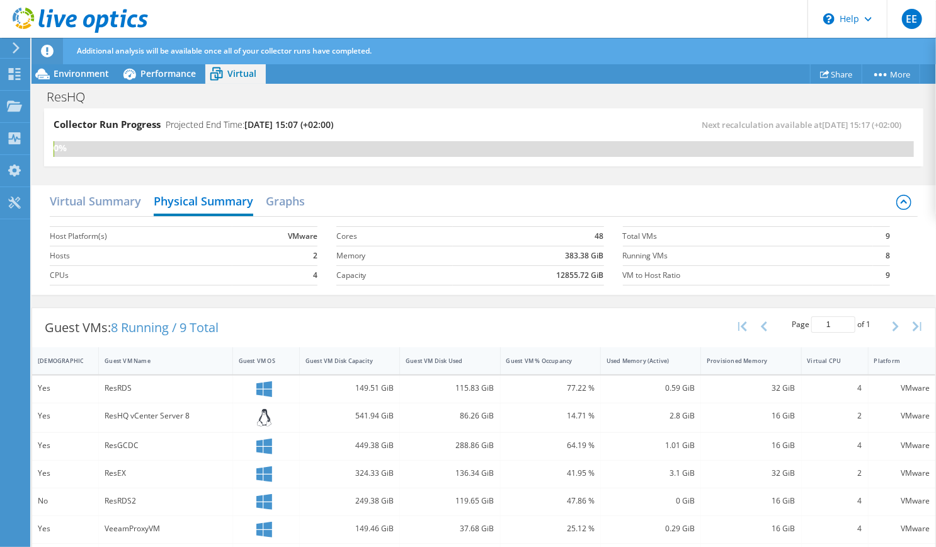
scroll to position [82, 0]
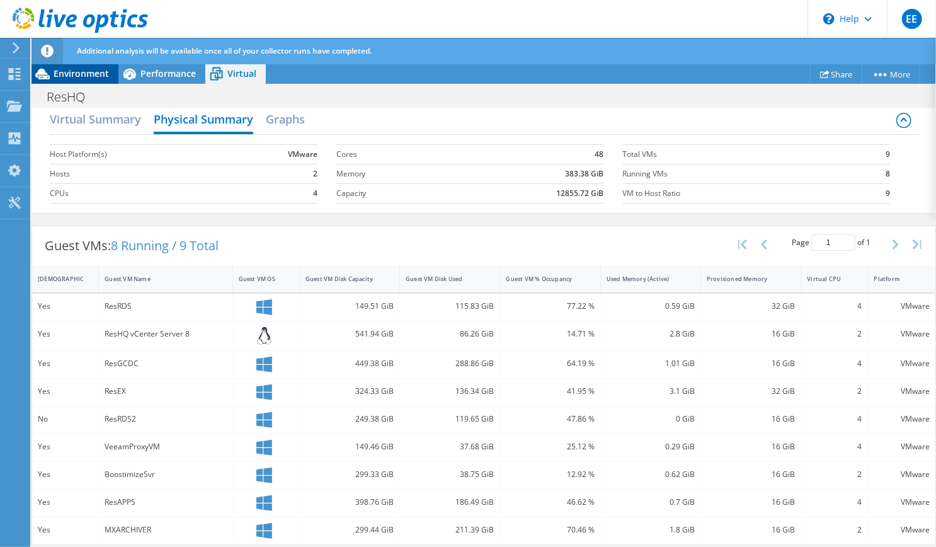
click at [81, 70] on span "Environment" at bounding box center [81, 73] width 55 height 12
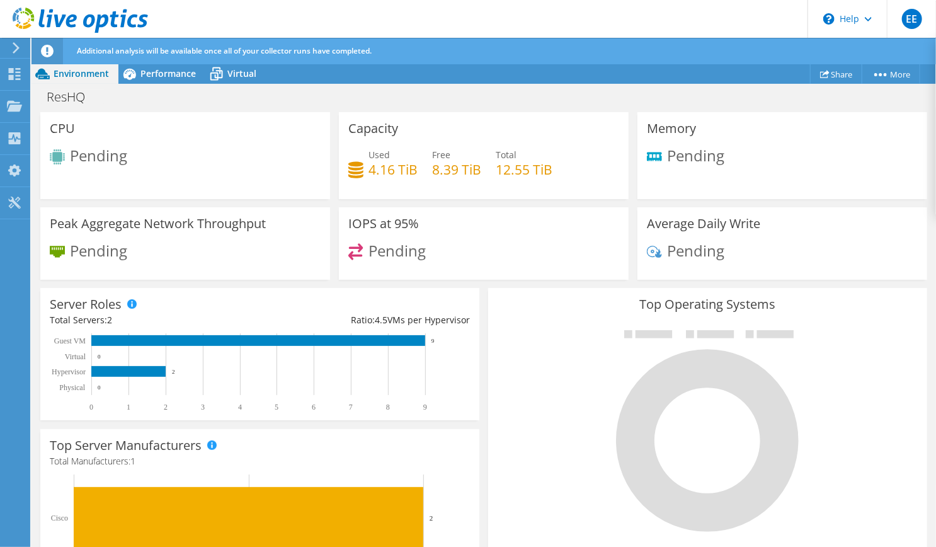
scroll to position [155, 0]
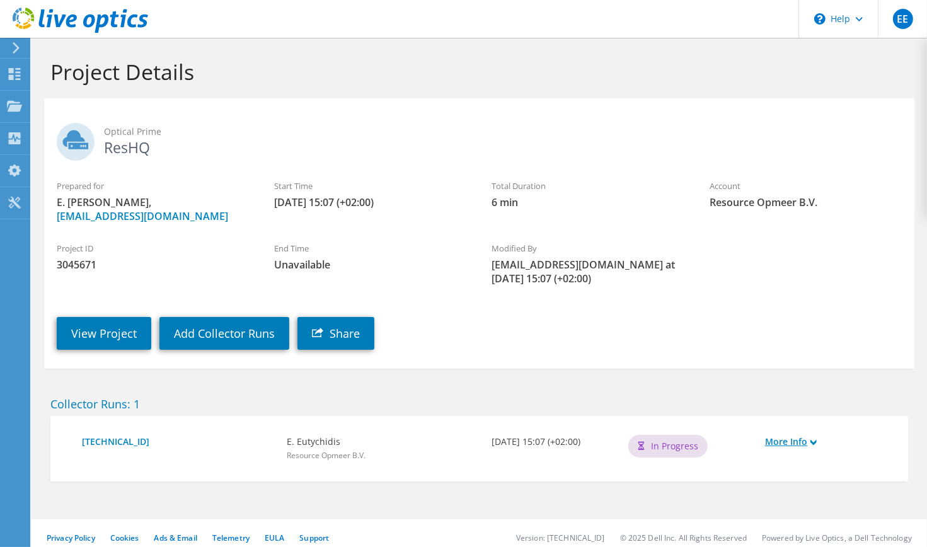
click at [786, 442] on link "More Info" at bounding box center [827, 442] width 124 height 14
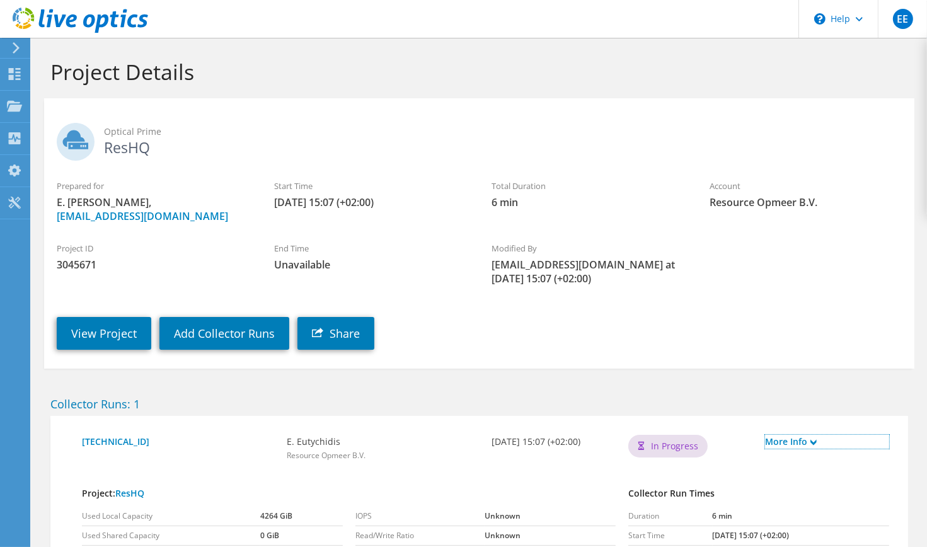
scroll to position [112, 0]
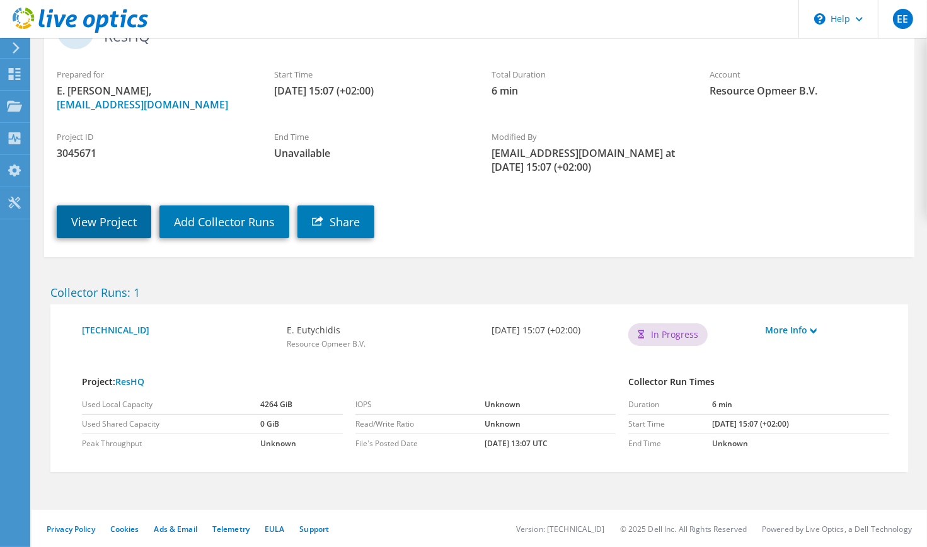
click at [103, 223] on link "View Project" at bounding box center [104, 221] width 95 height 33
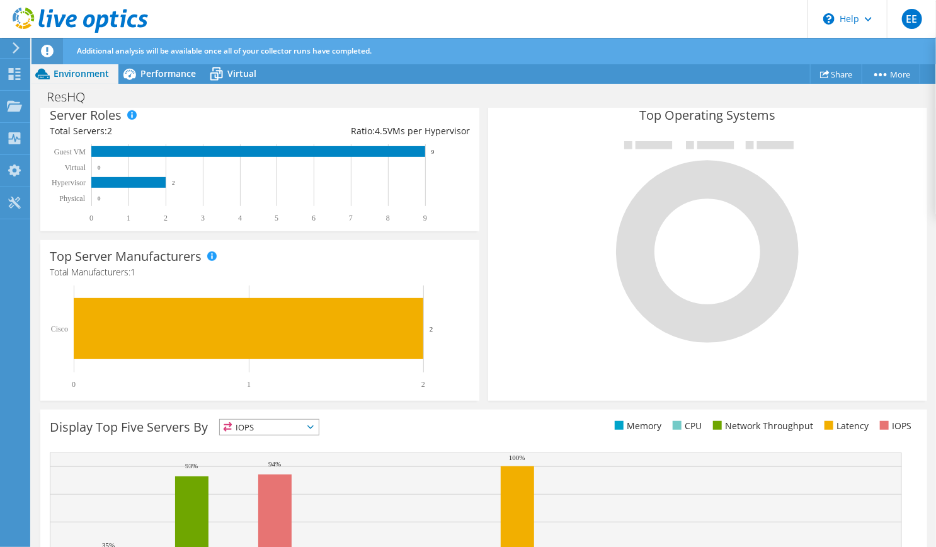
scroll to position [368, 0]
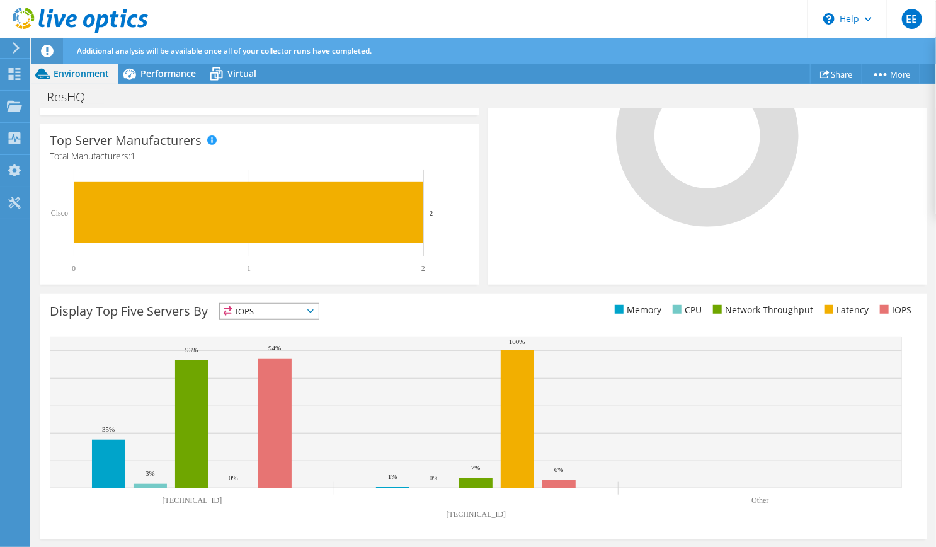
click at [310, 308] on span "IOPS" at bounding box center [269, 311] width 99 height 15
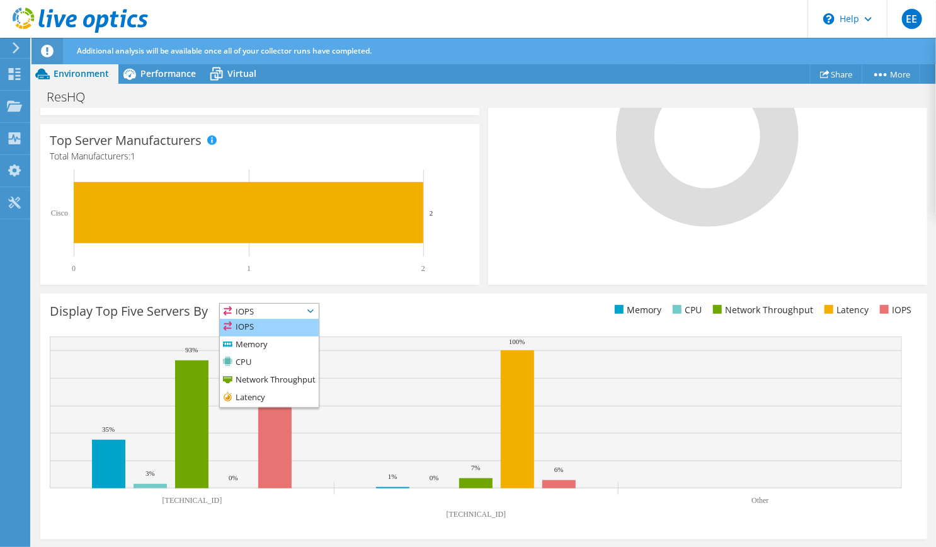
click at [262, 324] on li "IOPS" at bounding box center [269, 328] width 99 height 18
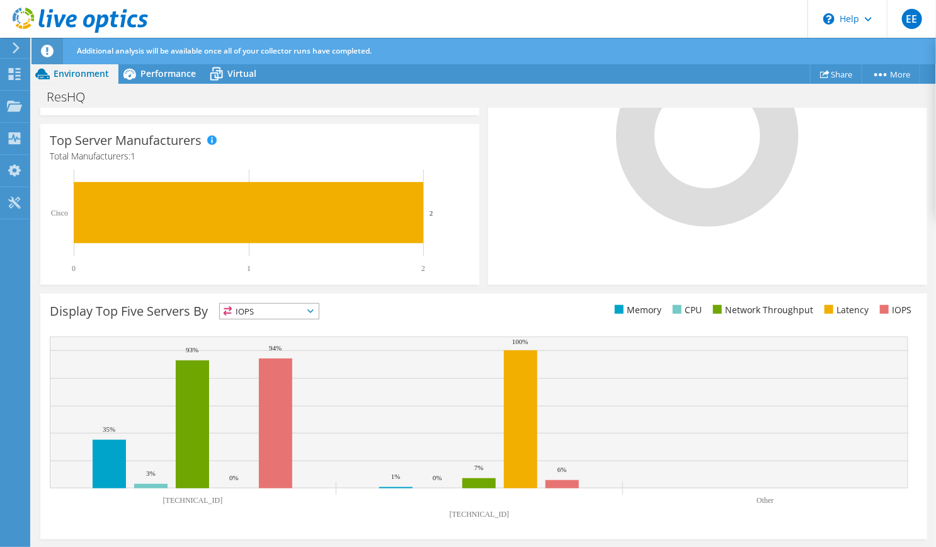
click at [300, 309] on span "IOPS" at bounding box center [261, 311] width 83 height 15
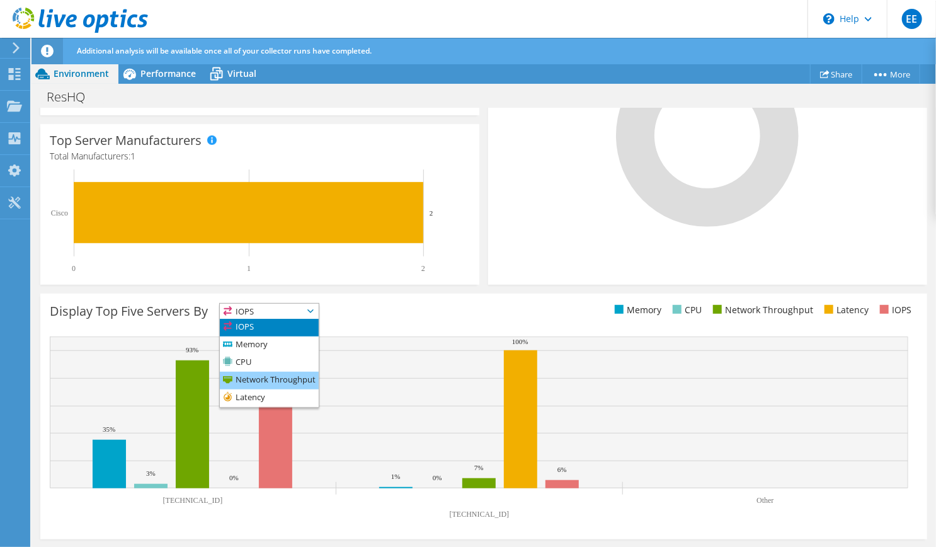
click at [262, 379] on li "Network Throughput" at bounding box center [269, 381] width 99 height 18
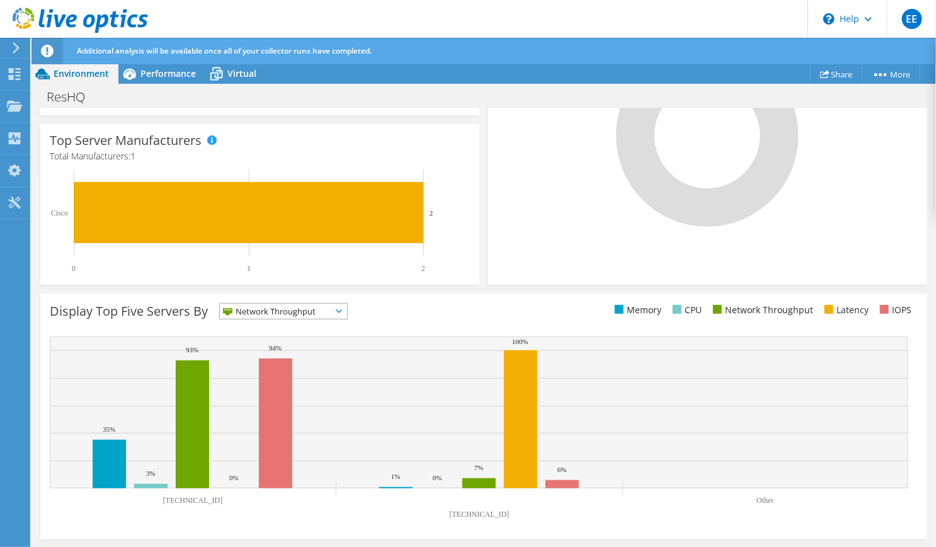
click at [251, 309] on span "Network Throughput" at bounding box center [276, 311] width 112 height 15
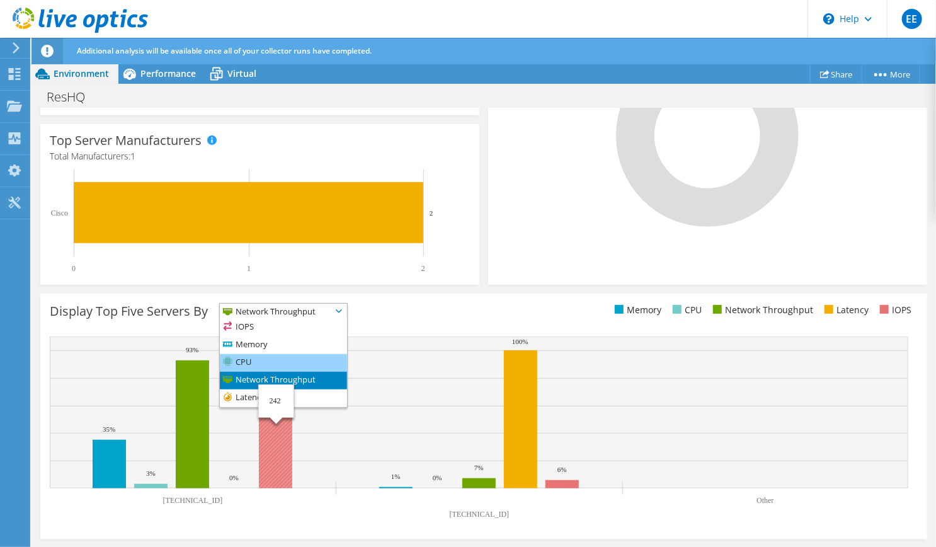
click at [248, 359] on li "CPU" at bounding box center [283, 363] width 127 height 18
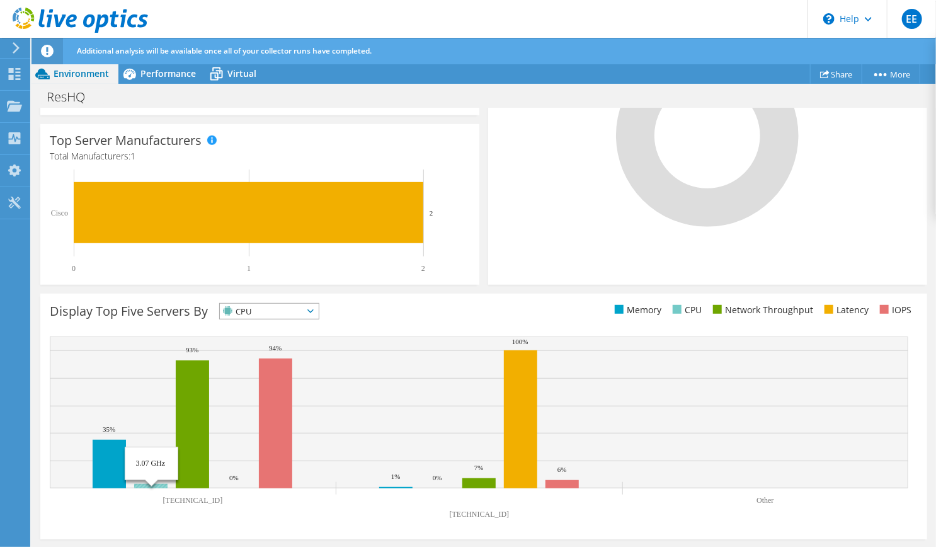
click at [159, 484] on rect at bounding box center [150, 486] width 33 height 4
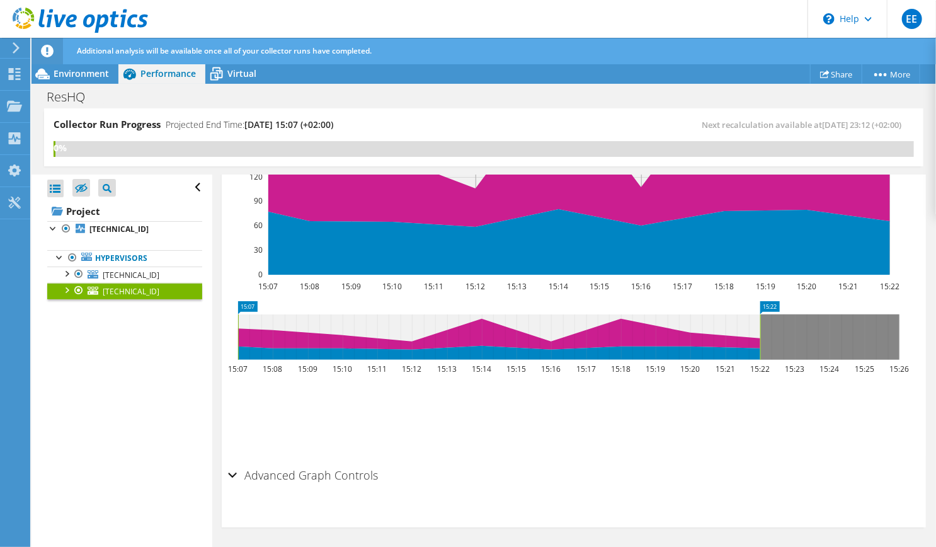
scroll to position [953, 0]
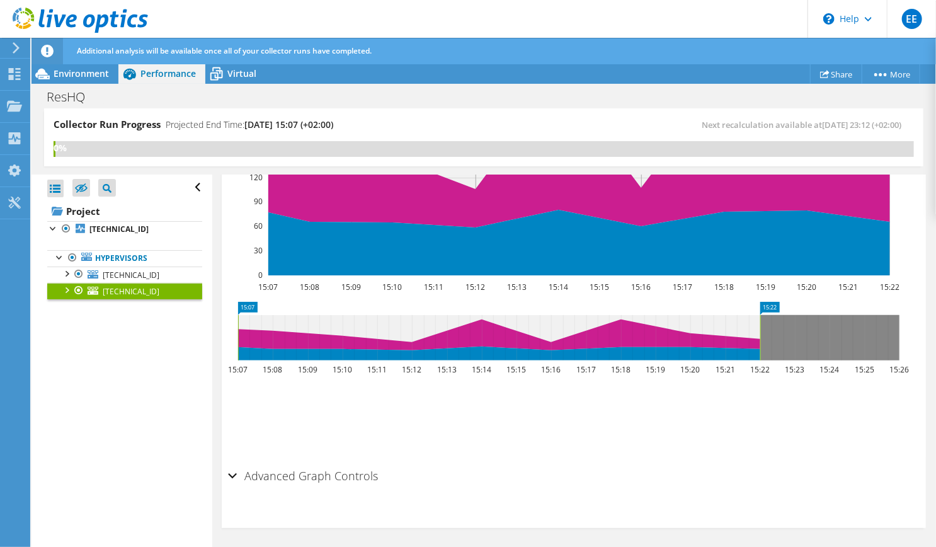
click at [232, 471] on div "Advanced Graph Controls" at bounding box center [574, 476] width 692 height 27
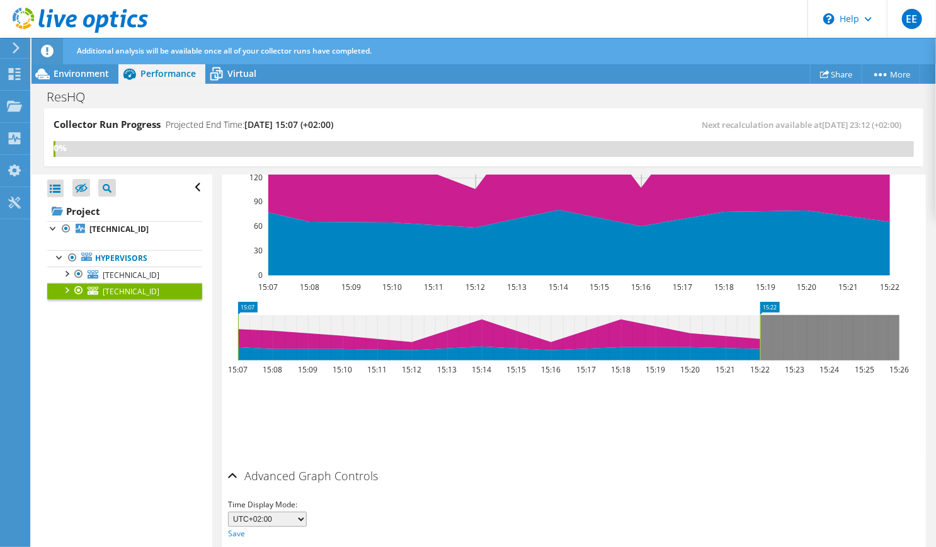
scroll to position [1003, 0]
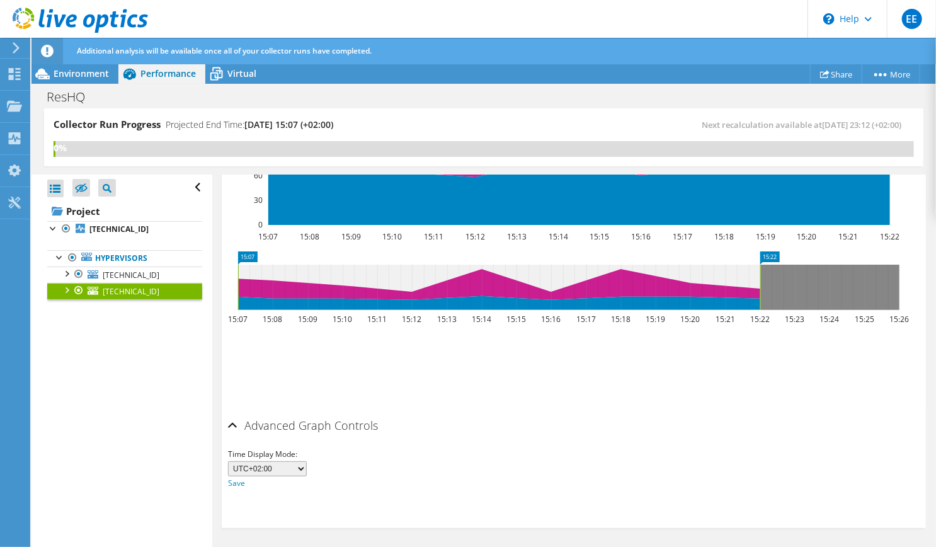
click at [250, 461] on select "UTC-12:00 UTC-11:00 UTC-10:00 UTC-09:30 UTC-09:00 UTC-08:00 UTC-07:00 UTC-06:00…" at bounding box center [267, 468] width 79 height 15
click at [228, 461] on select "UTC-12:00 UTC-11:00 UTC-10:00 UTC-09:30 UTC-09:00 UTC-08:00 UTC-07:00 UTC-06:00…" at bounding box center [267, 468] width 79 height 15
click at [67, 287] on div at bounding box center [66, 289] width 13 height 13
click at [78, 338] on li "Network Interfaces vmnic0 vmnic1" at bounding box center [124, 341] width 155 height 16
click at [71, 336] on div at bounding box center [72, 339] width 13 height 13
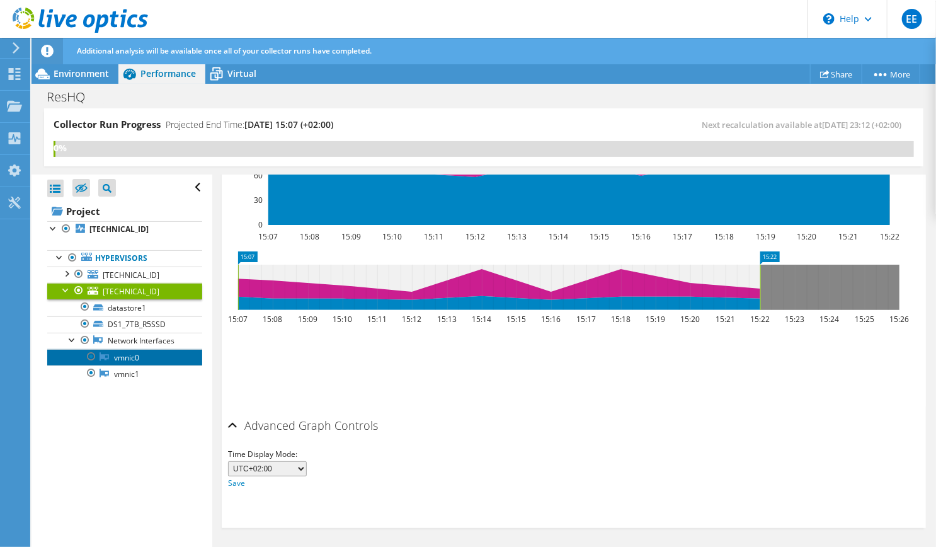
click at [129, 357] on link "vmnic0" at bounding box center [124, 357] width 155 height 16
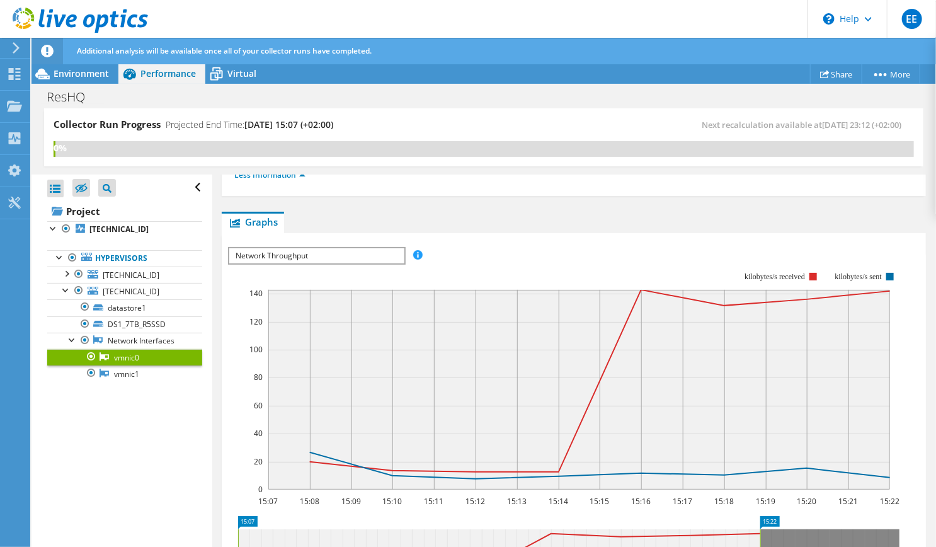
scroll to position [93, 0]
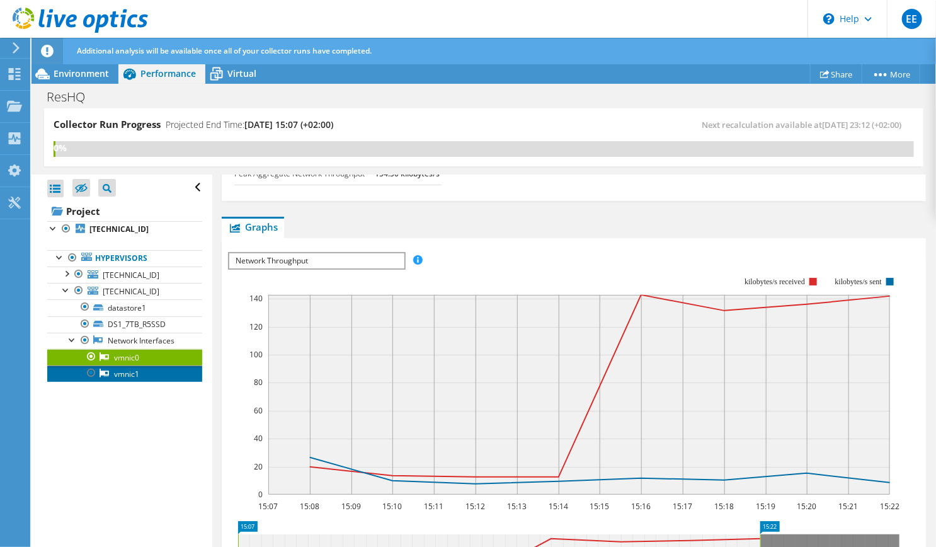
click at [101, 371] on icon at bounding box center [104, 373] width 9 height 8
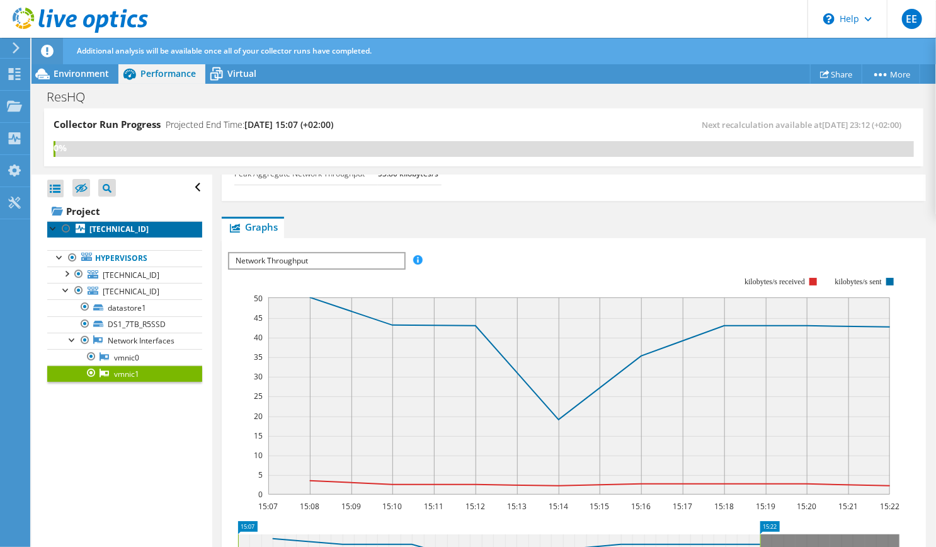
click at [102, 228] on b "[TECHNICAL_ID]" at bounding box center [118, 229] width 59 height 11
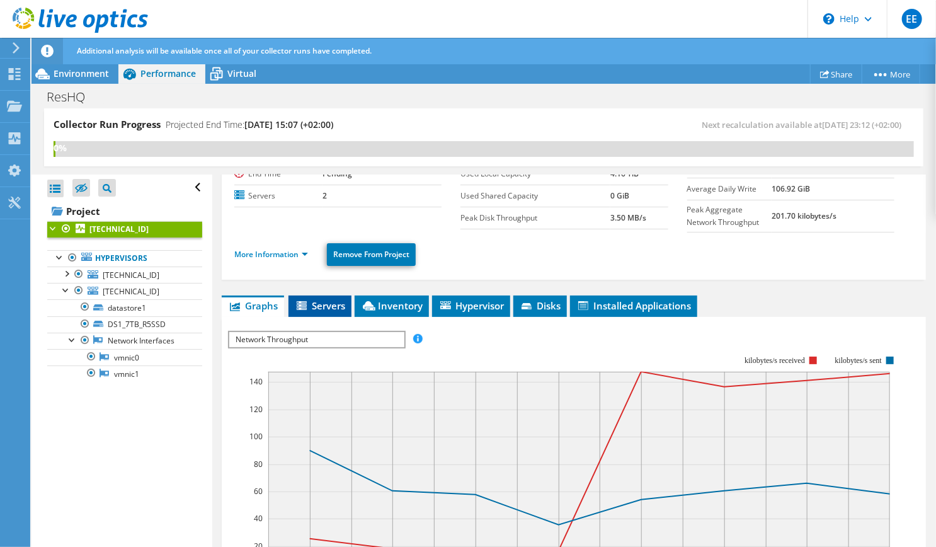
click at [313, 299] on span "Servers" at bounding box center [320, 305] width 50 height 13
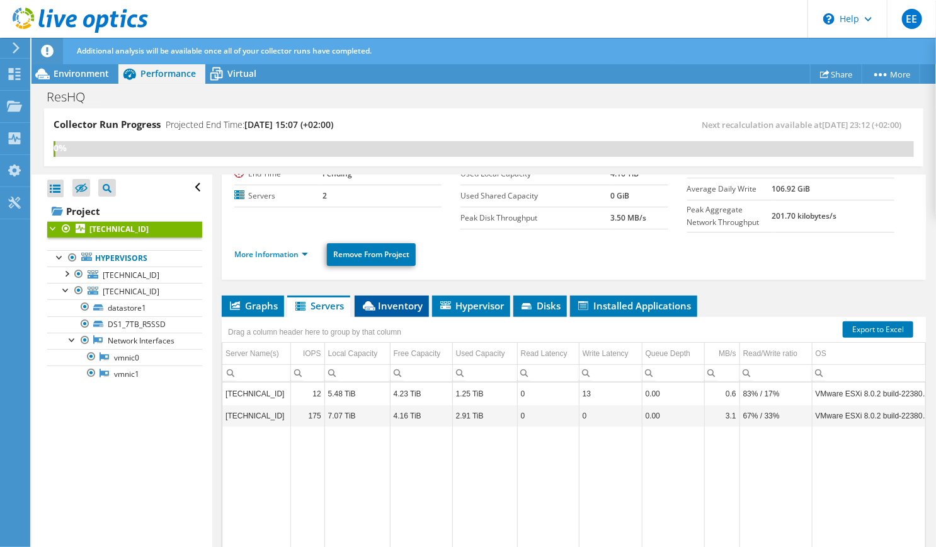
click at [412, 302] on span "Inventory" at bounding box center [392, 305] width 62 height 13
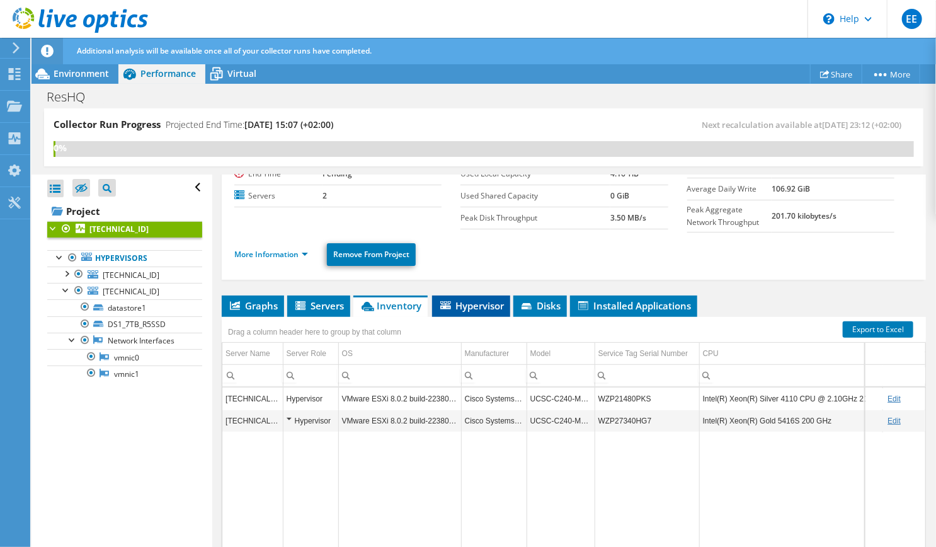
click at [480, 299] on span "Hypervisor" at bounding box center [472, 305] width 66 height 13
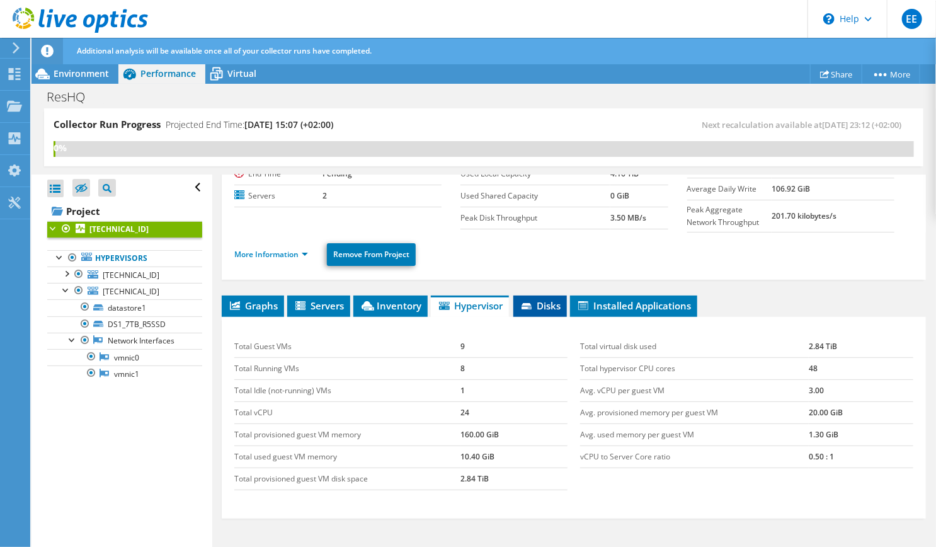
click at [544, 304] on span "Disks" at bounding box center [540, 305] width 41 height 13
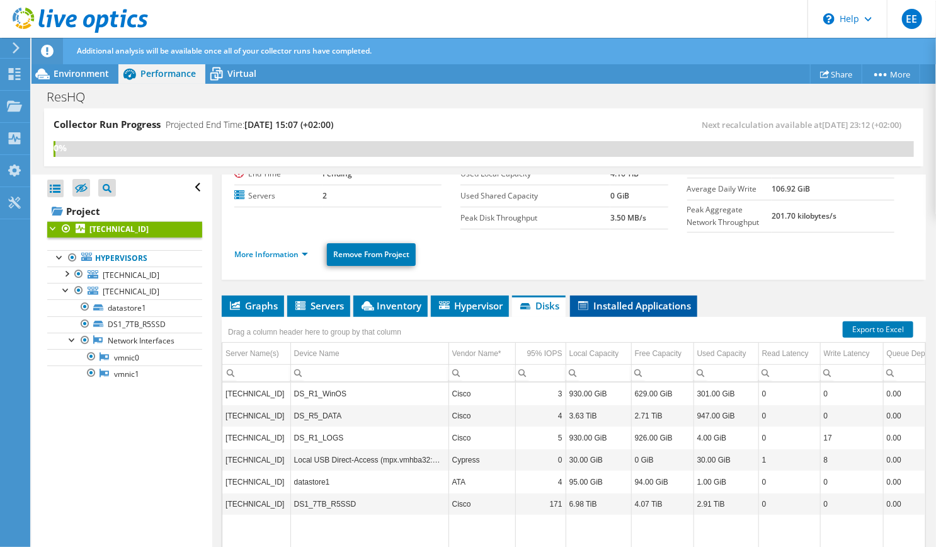
click at [669, 302] on span "Installed Applications" at bounding box center [634, 305] width 115 height 13
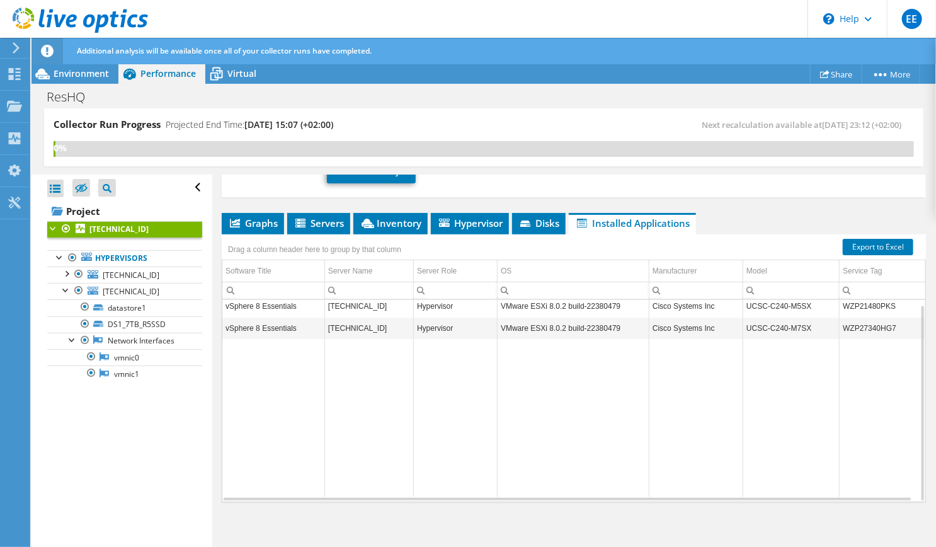
scroll to position [0, 0]
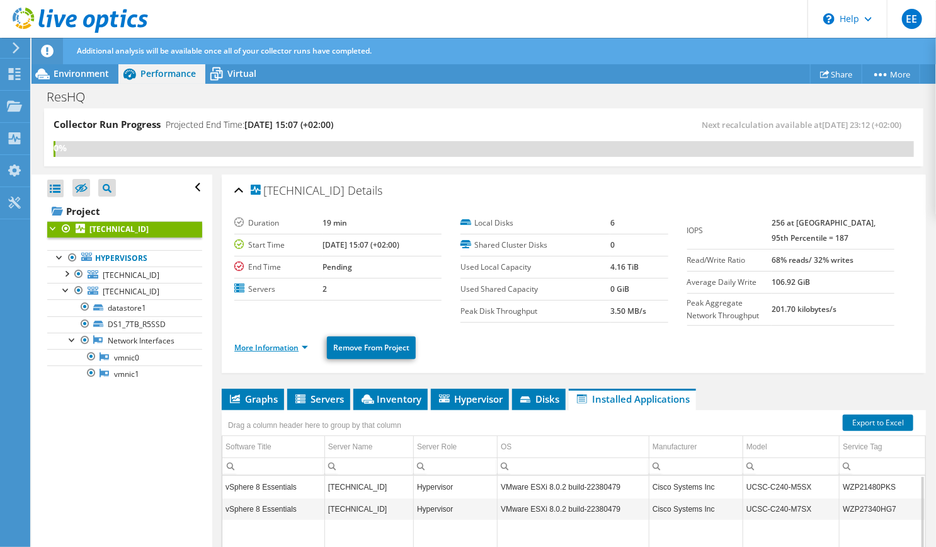
click at [301, 343] on link "More Information" at bounding box center [271, 347] width 74 height 11
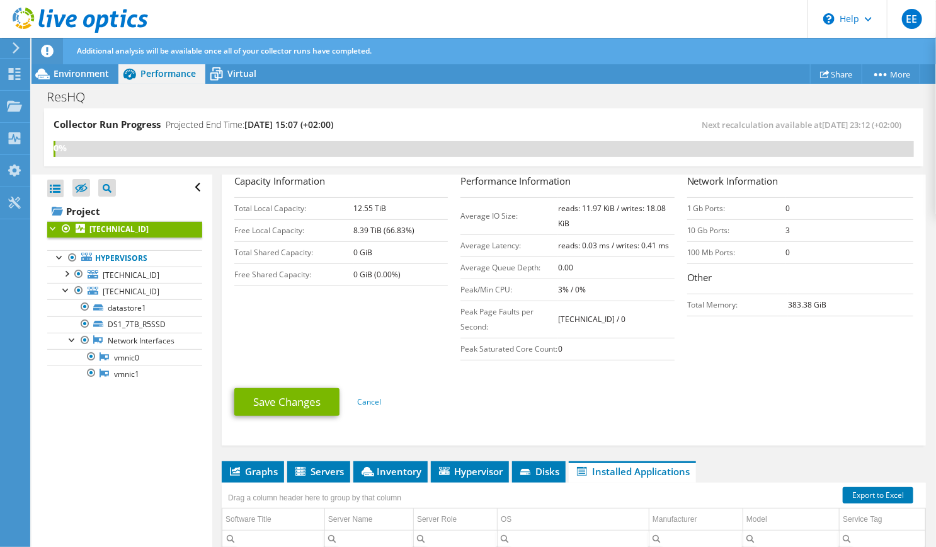
scroll to position [126, 0]
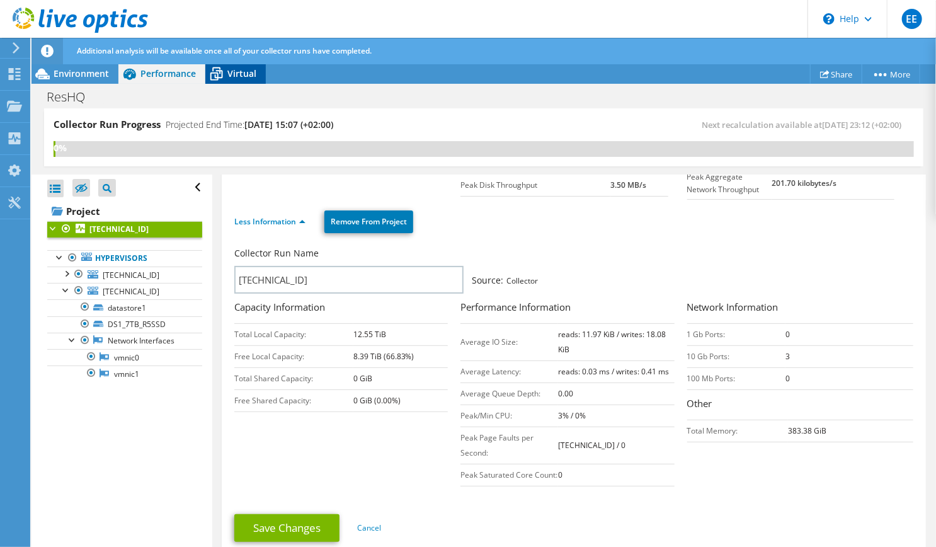
click at [221, 76] on icon at bounding box center [216, 75] width 13 height 10
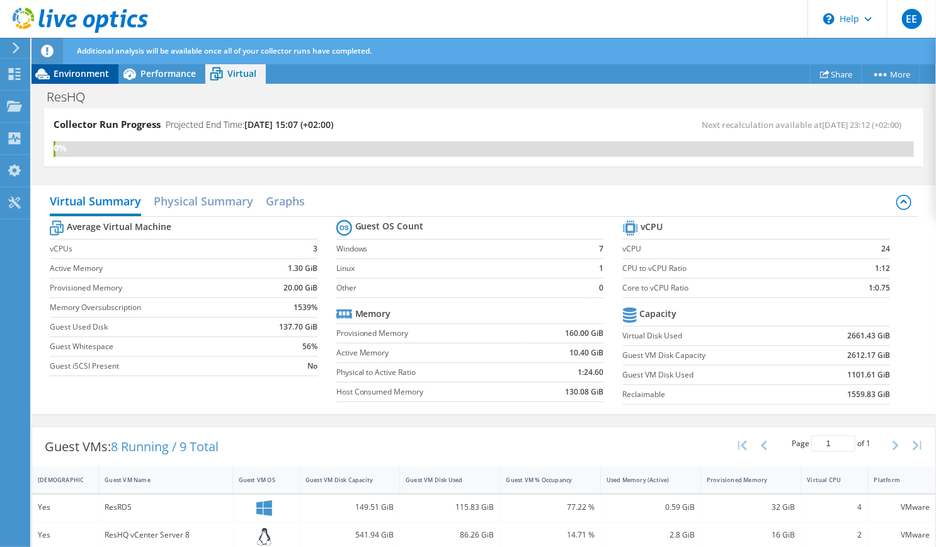
click at [86, 73] on span "Environment" at bounding box center [81, 73] width 55 height 12
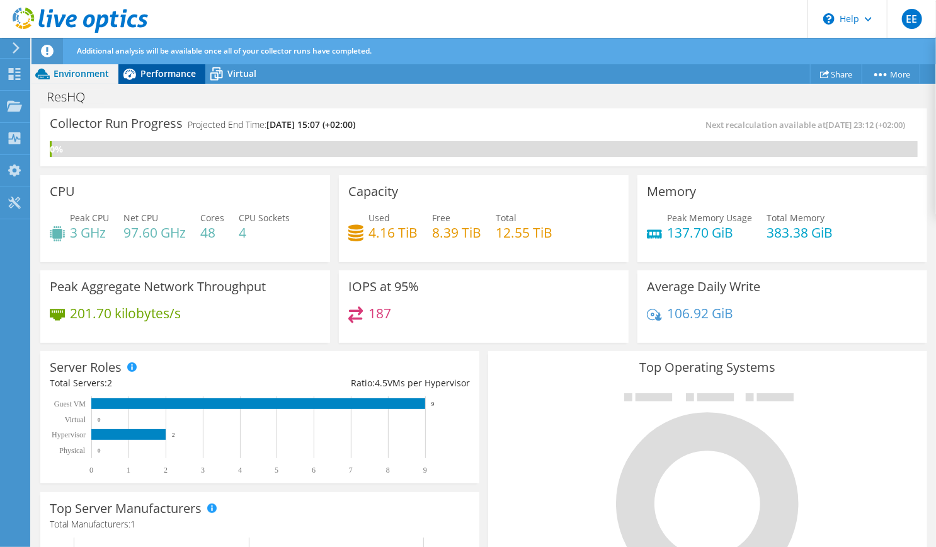
click at [184, 74] on span "Performance" at bounding box center [168, 73] width 55 height 12
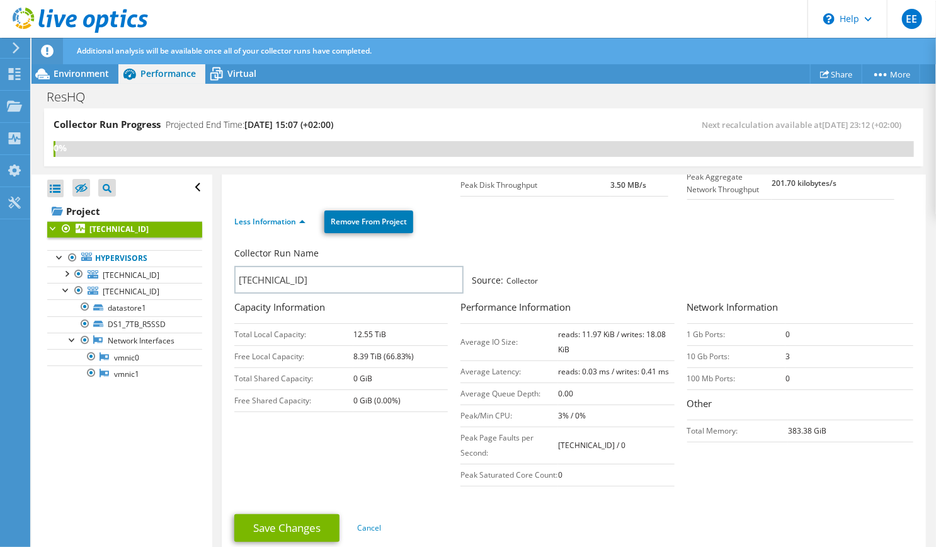
scroll to position [0, 0]
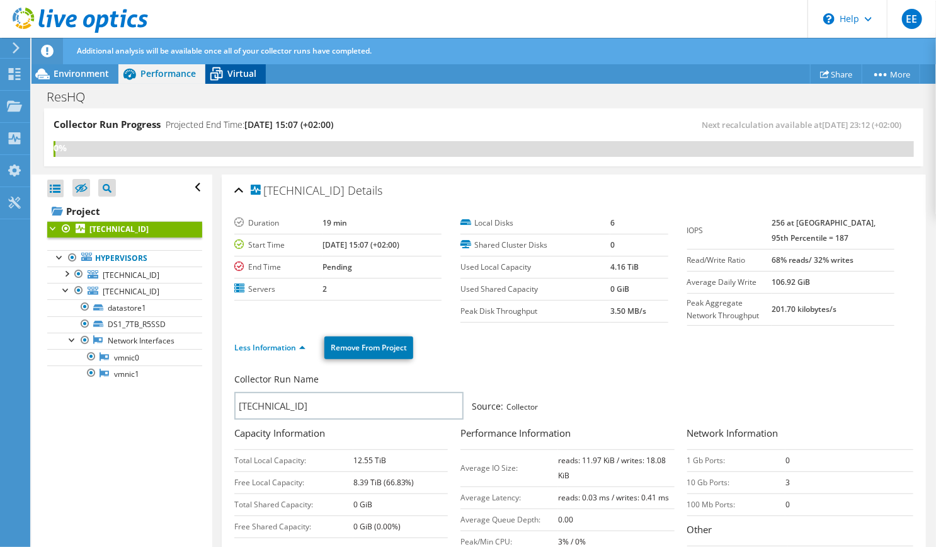
click at [225, 76] on icon at bounding box center [216, 74] width 22 height 22
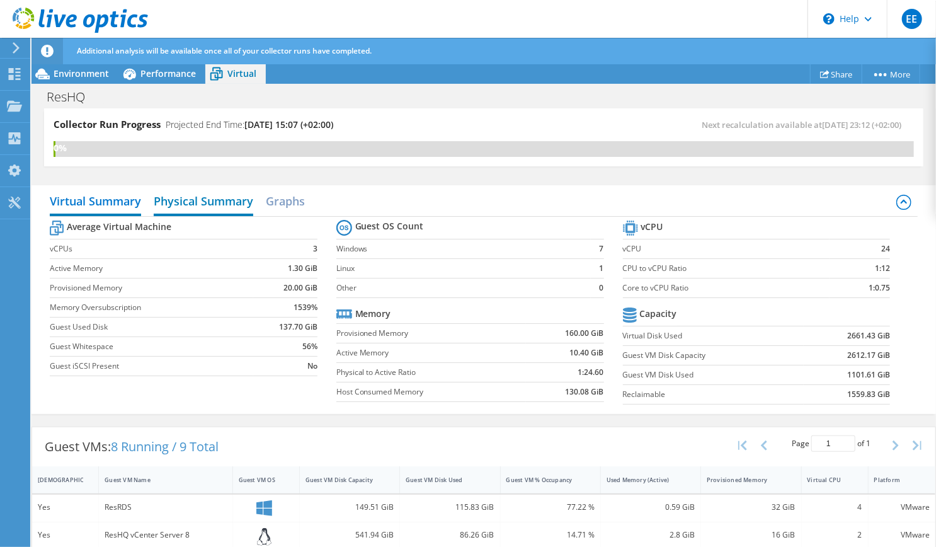
click at [224, 196] on h2 "Physical Summary" at bounding box center [204, 202] width 100 height 28
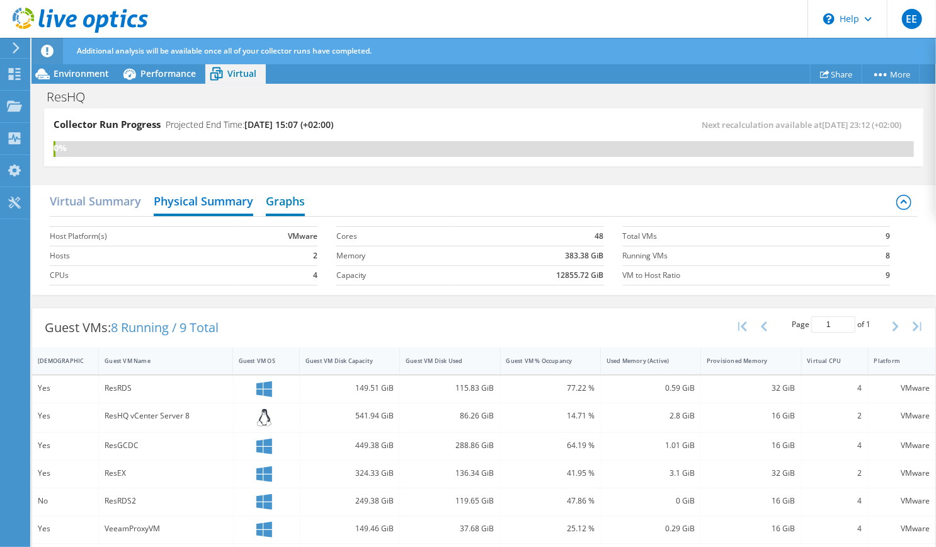
click at [290, 200] on h2 "Graphs" at bounding box center [285, 202] width 39 height 28
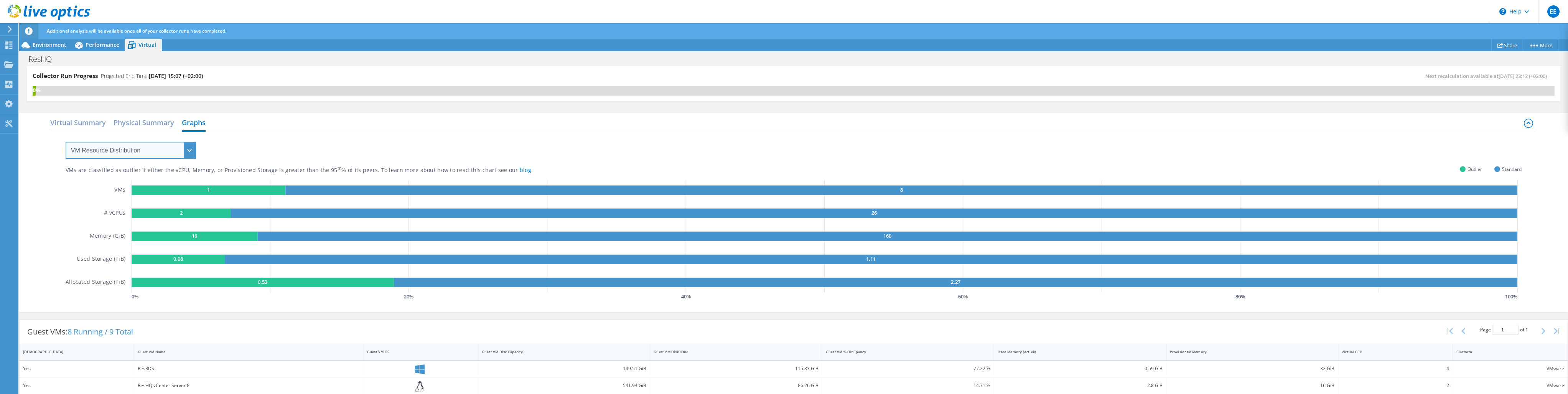
click at [191, 149] on select "VM Resource Distribution Provisioning Contrast Over Provisioning" at bounding box center [131, 150] width 130 height 17
click at [66, 142] on select "VM Resource Distribution Provisioning Contrast Over Provisioning" at bounding box center [131, 150] width 130 height 17
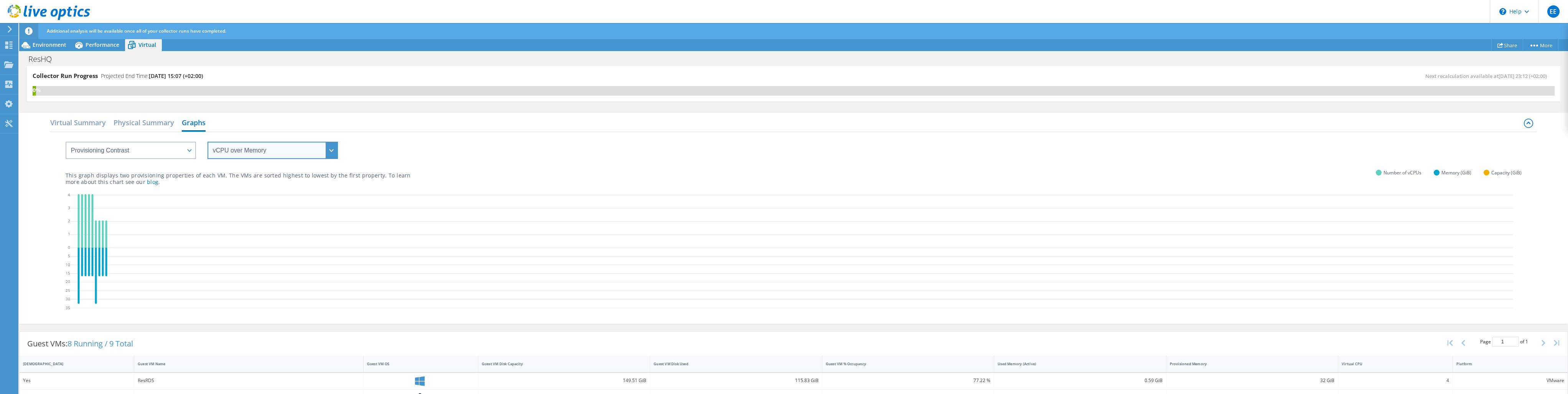
click at [245, 150] on select "vCPU over Memory vCPU over Capacity Memory over vCPU Memory over Capacity Capac…" at bounding box center [273, 150] width 130 height 17
click at [145, 153] on select "VM Resource Distribution Provisioning Contrast Over Provisioning" at bounding box center [131, 150] width 130 height 17
select select "Over Provisioning"
click at [66, 142] on select "VM Resource Distribution Provisioning Contrast Over Provisioning" at bounding box center [131, 150] width 130 height 17
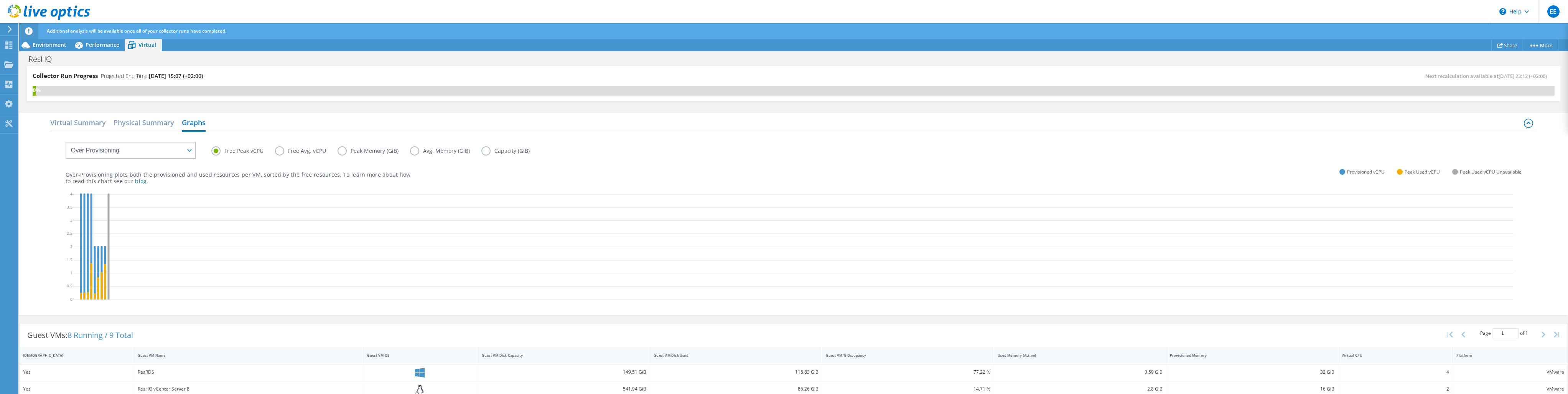
click at [281, 145] on div "Free Peak vCPU Free Avg. vCPU Peak Memory (GiB) Avg. Memory (GiB) Capacity (GiB)" at bounding box center [794, 145] width 1457 height 26
click at [283, 147] on label "Free Avg. vCPU" at bounding box center [306, 150] width 63 height 9
click at [0, 0] on input "Free Avg. vCPU" at bounding box center [0, 0] width 0 height 0
click at [339, 150] on label "Peak Memory (GiB)" at bounding box center [374, 150] width 72 height 9
click at [0, 0] on input "Peak Memory (GiB)" at bounding box center [0, 0] width 0 height 0
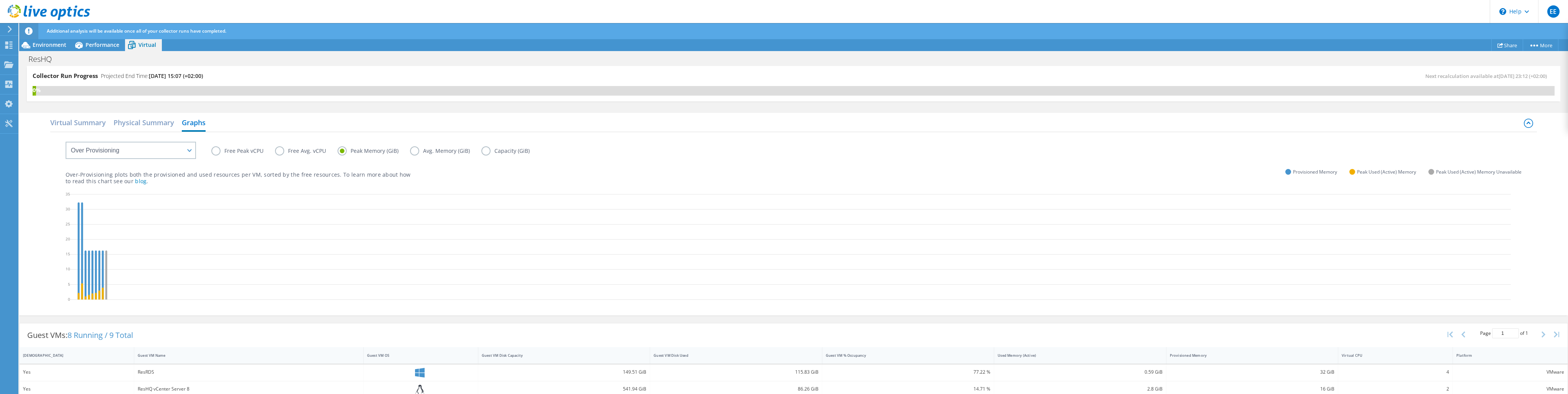
click at [418, 155] on label "Avg. Memory (GiB)" at bounding box center [446, 150] width 71 height 9
click at [0, 0] on input "Avg. Memory (GiB)" at bounding box center [0, 0] width 0 height 0
click at [483, 151] on label "Capacity (GiB)" at bounding box center [511, 150] width 60 height 9
click at [0, 0] on input "Capacity (GiB)" at bounding box center [0, 0] width 0 height 0
click at [211, 152] on div "Free Peak vCPU Free Avg. vCPU Peak Memory (GiB) Avg. Memory (GiB) Capacity (GiB)" at bounding box center [794, 145] width 1457 height 26
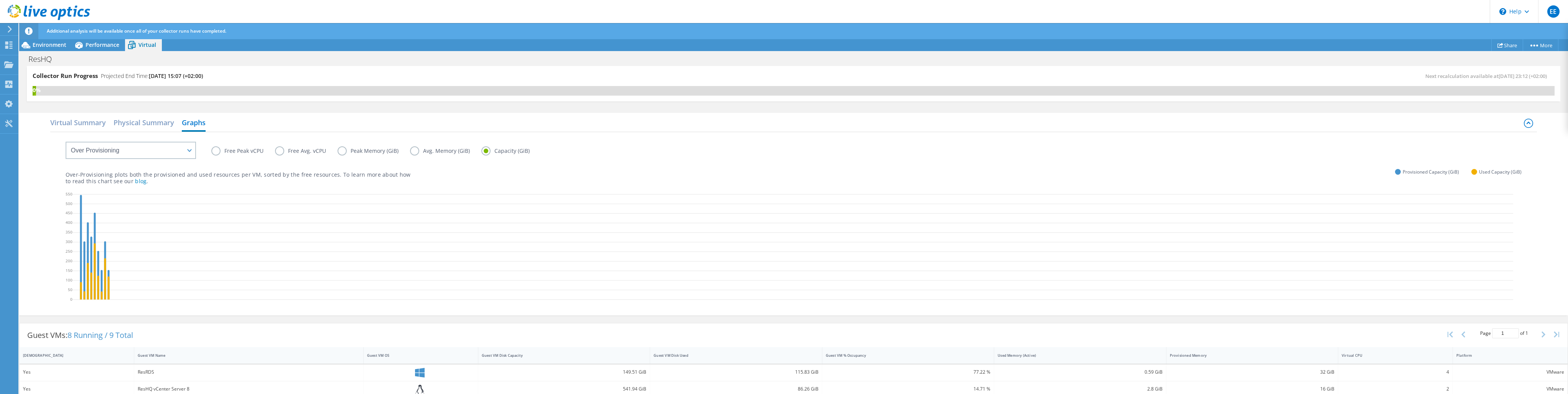
click at [216, 148] on label "Free Peak vCPU" at bounding box center [243, 150] width 64 height 9
click at [0, 0] on input "Free Peak vCPU" at bounding box center [0, 0] width 0 height 0
click at [135, 180] on link "blog" at bounding box center [141, 181] width 12 height 7
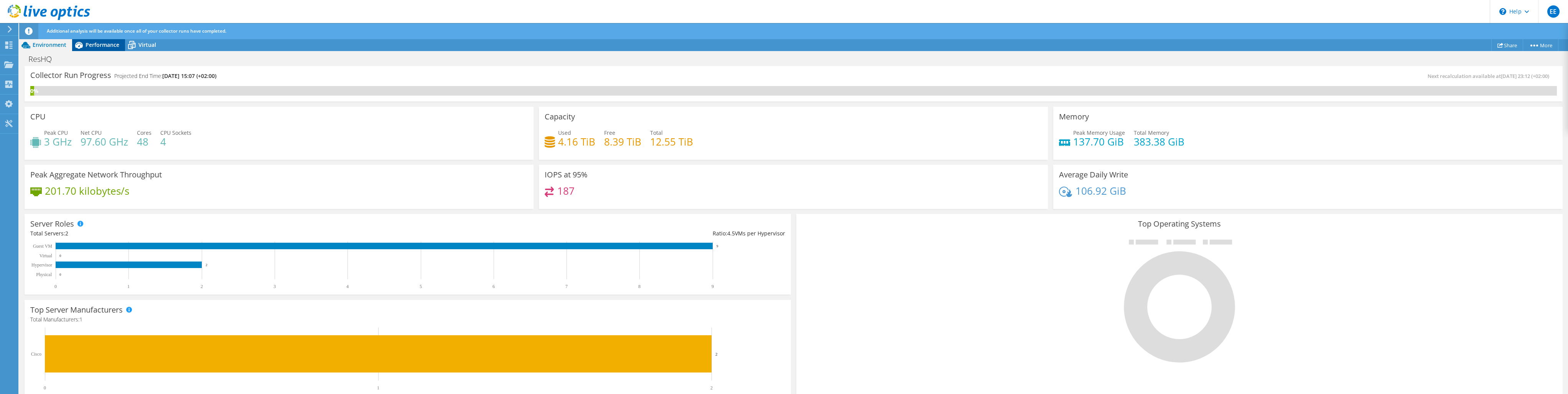
click at [104, 43] on span "Performance" at bounding box center [102, 44] width 33 height 7
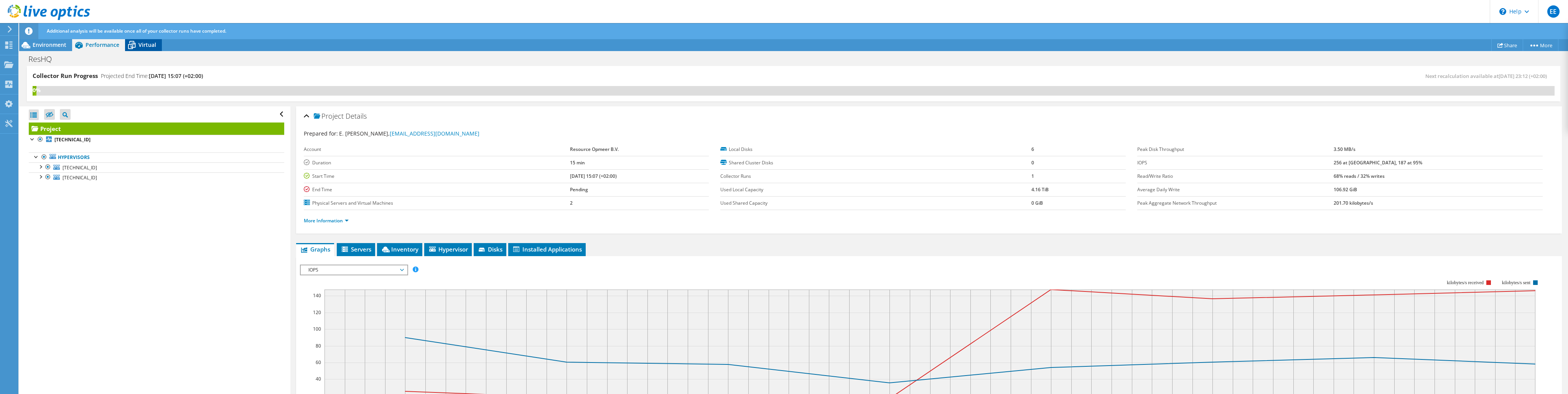
click at [142, 44] on span "Virtual" at bounding box center [147, 44] width 18 height 7
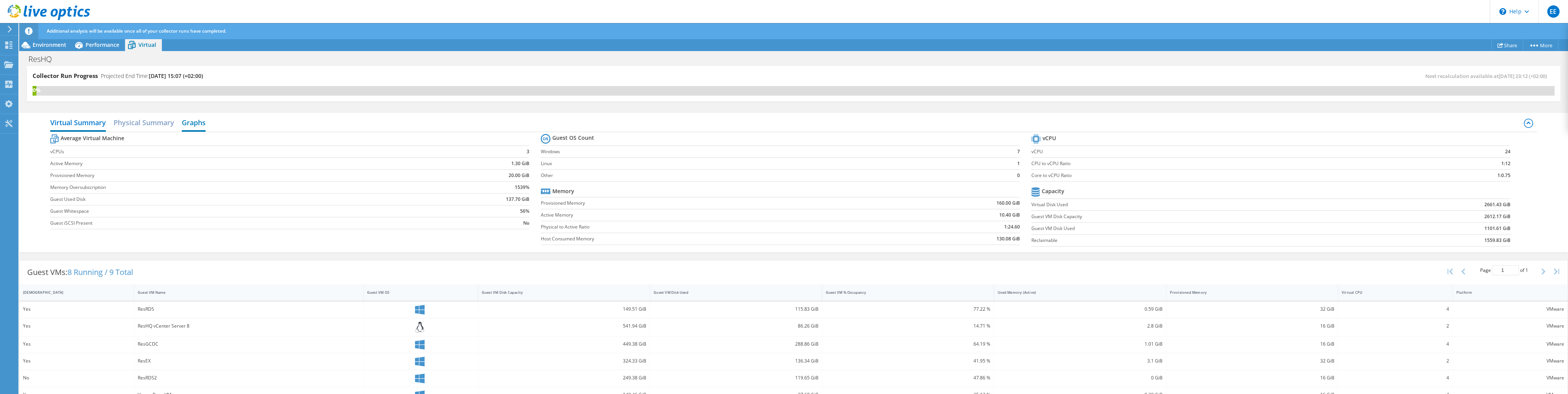
click at [197, 121] on h2 "Graphs" at bounding box center [194, 123] width 24 height 17
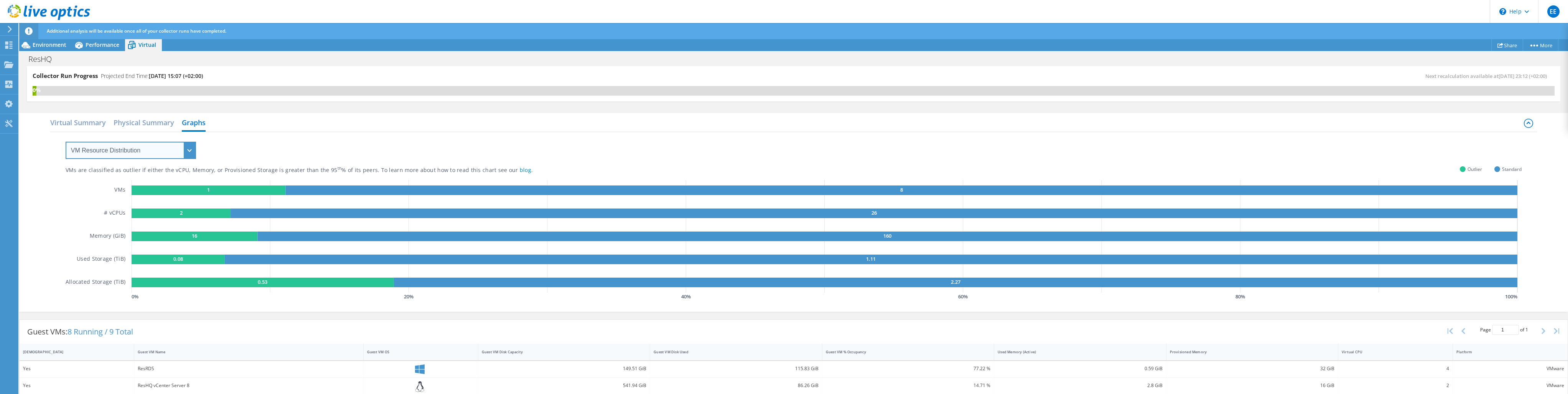
click at [177, 149] on select "VM Resource Distribution Provisioning Contrast Over Provisioning" at bounding box center [131, 150] width 130 height 17
select select "Over Provisioning"
click at [66, 142] on select "VM Resource Distribution Provisioning Contrast Over Provisioning" at bounding box center [131, 150] width 130 height 17
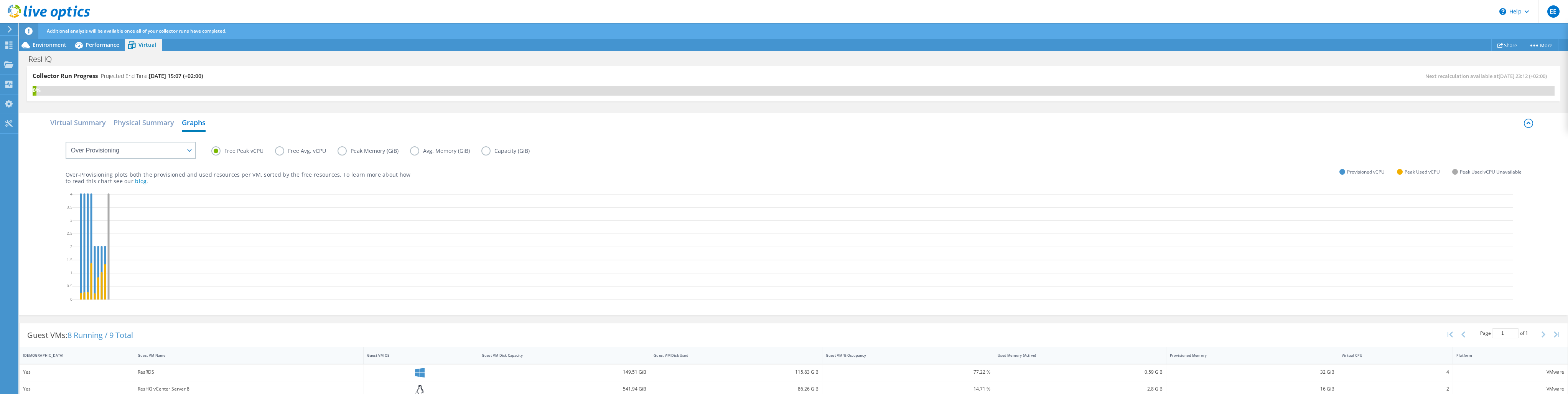
click at [1516, 113] on div "Virtual Summary Physical Summary Graphs VM Resource Distribution Provisioning C…" at bounding box center [794, 214] width 1549 height 202
click at [1524, 122] on icon at bounding box center [1528, 123] width 9 height 9
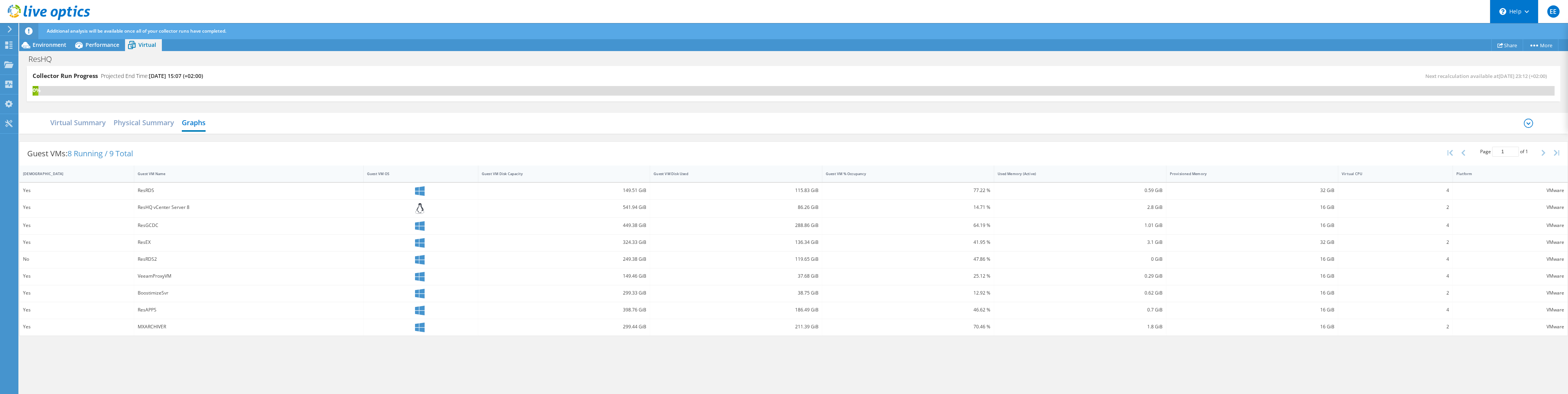
click at [1531, 12] on div "\n Help" at bounding box center [1513, 12] width 48 height 23
drag, startPoint x: 72, startPoint y: 122, endPoint x: 77, endPoint y: 120, distance: 5.4
click at [74, 122] on h2 "Virtual Summary" at bounding box center [78, 123] width 55 height 17
click at [88, 122] on h2 "Virtual Summary" at bounding box center [78, 123] width 55 height 17
click at [142, 124] on h2 "Physical Summary" at bounding box center [144, 123] width 61 height 17
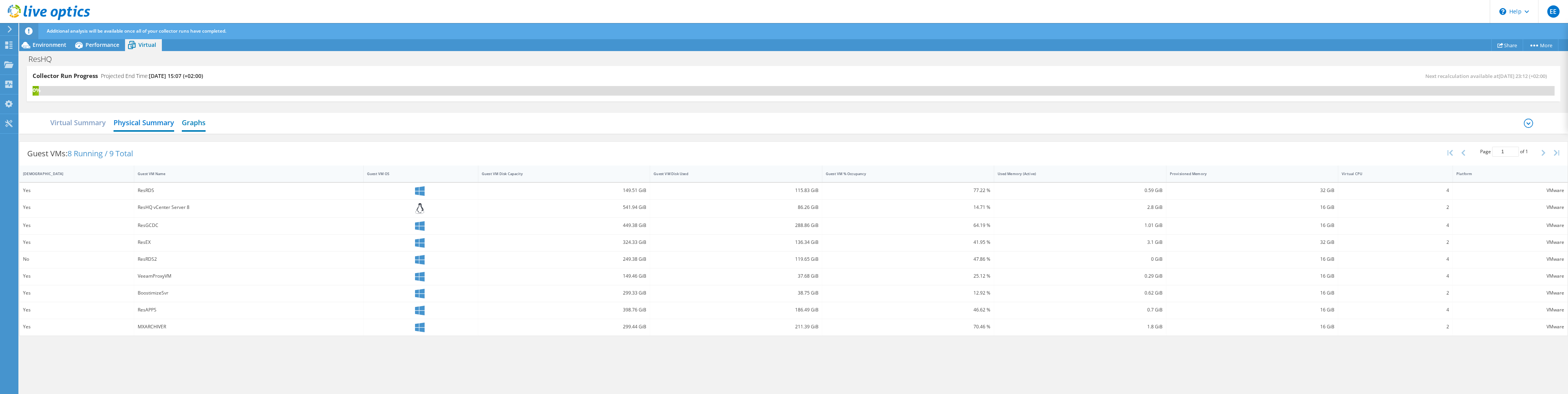
click at [191, 124] on h2 "Graphs" at bounding box center [194, 123] width 24 height 17
click at [91, 46] on span "Performance" at bounding box center [102, 44] width 33 height 7
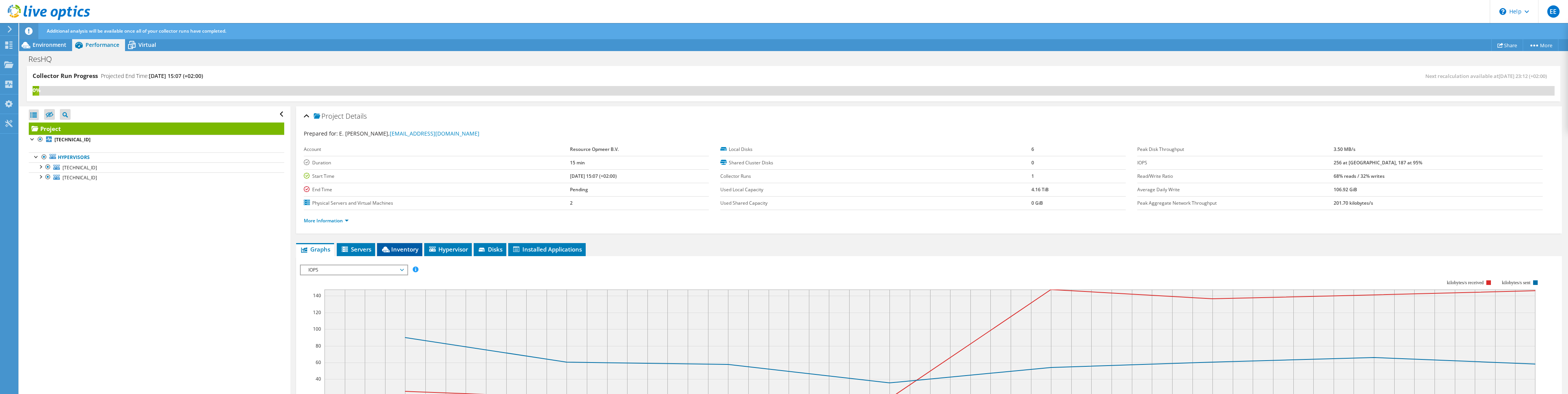
click at [401, 244] on li "Inventory" at bounding box center [399, 249] width 45 height 13
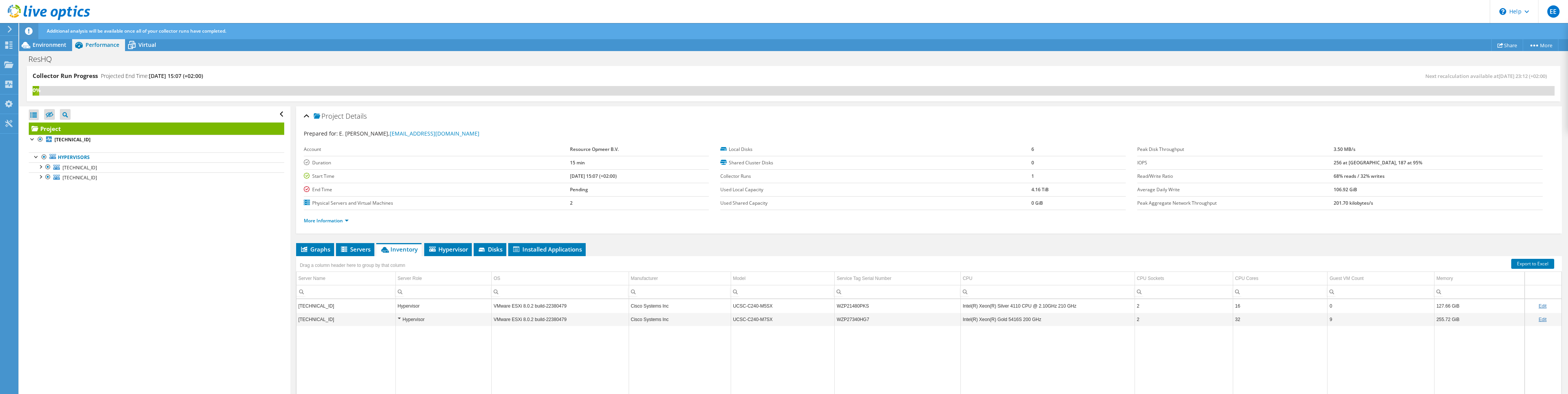
scroll to position [52, 0]
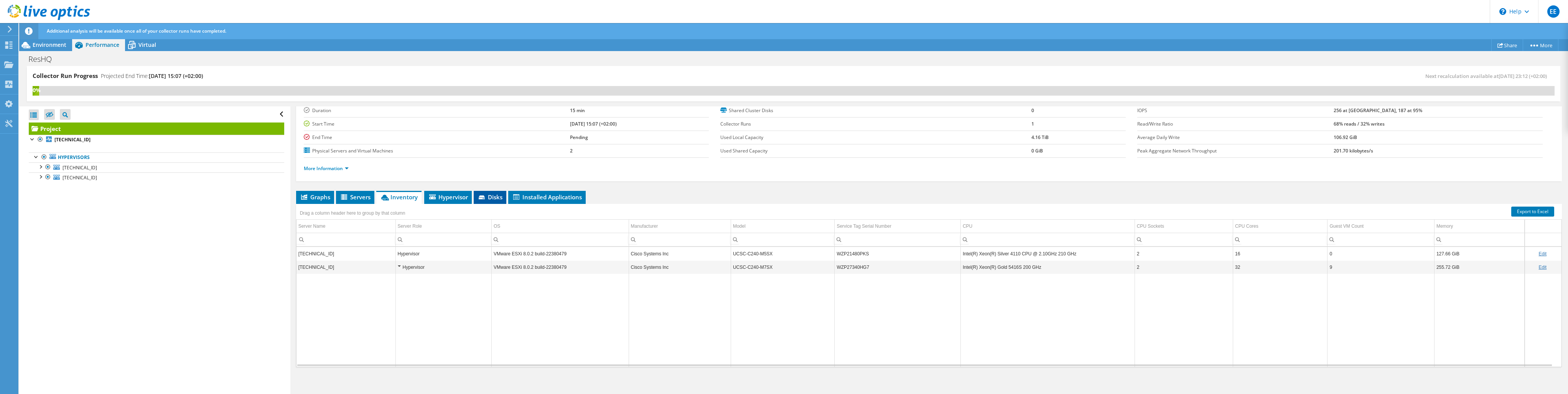
click at [489, 194] on span "Disks" at bounding box center [490, 197] width 25 height 8
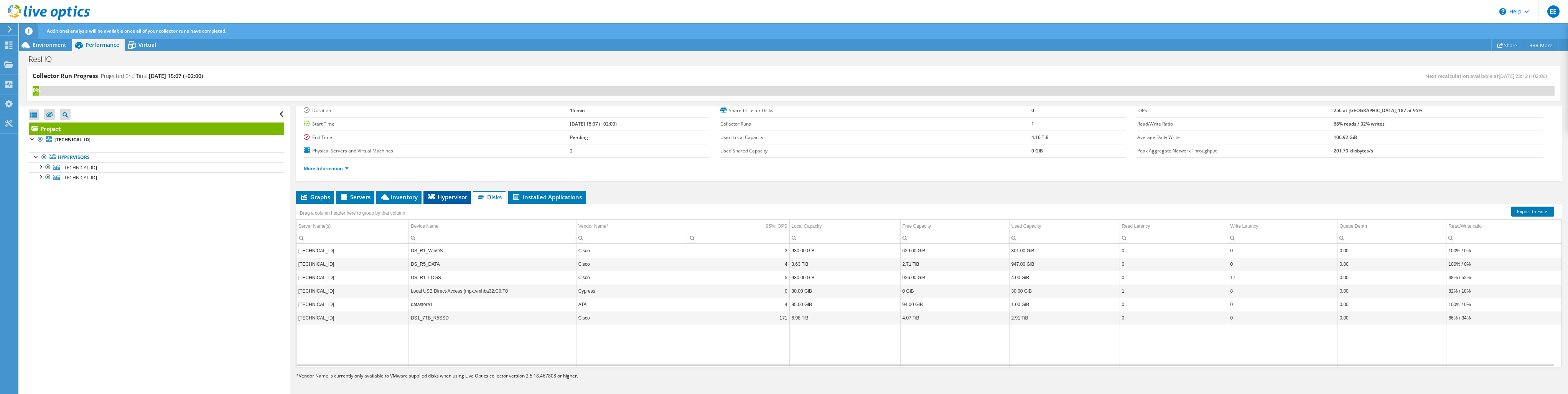
click at [449, 194] on span "Hypervisor" at bounding box center [447, 197] width 40 height 8
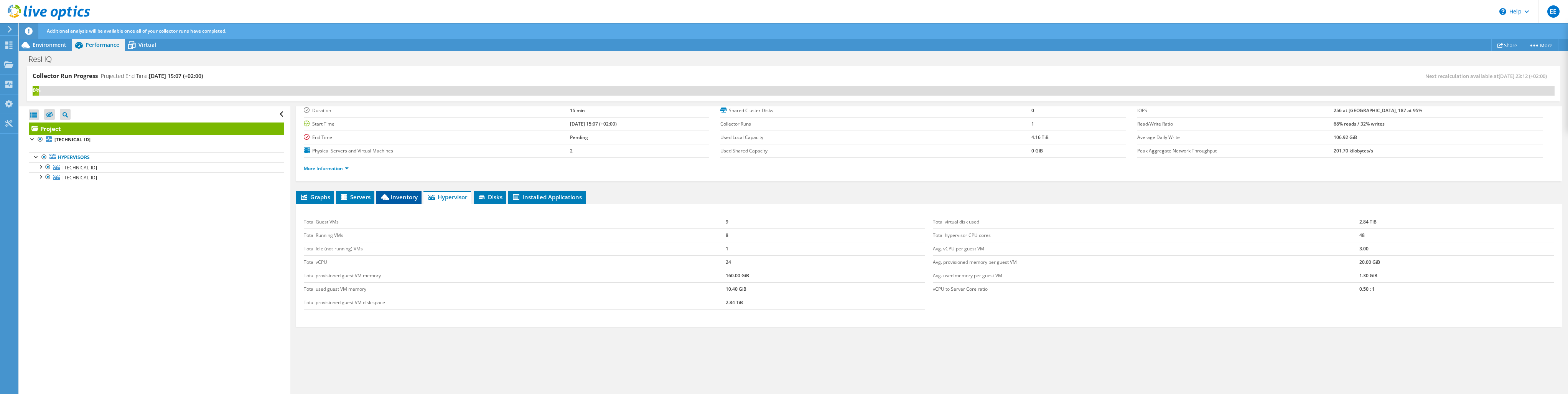
click at [407, 195] on span "Inventory" at bounding box center [399, 197] width 38 height 8
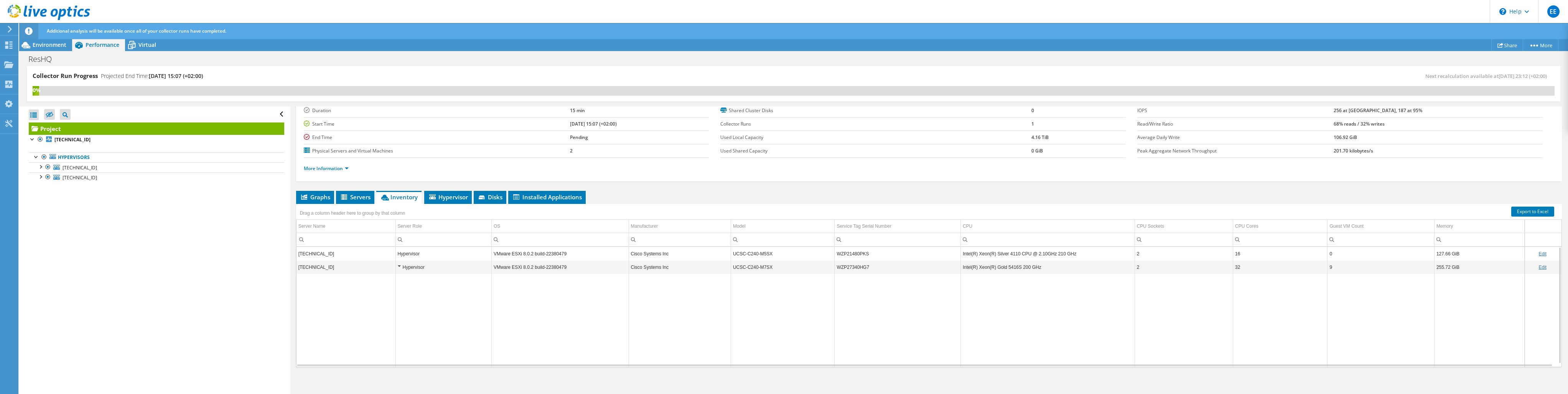
click at [398, 262] on div "Hypervisor" at bounding box center [443, 267] width 92 height 9
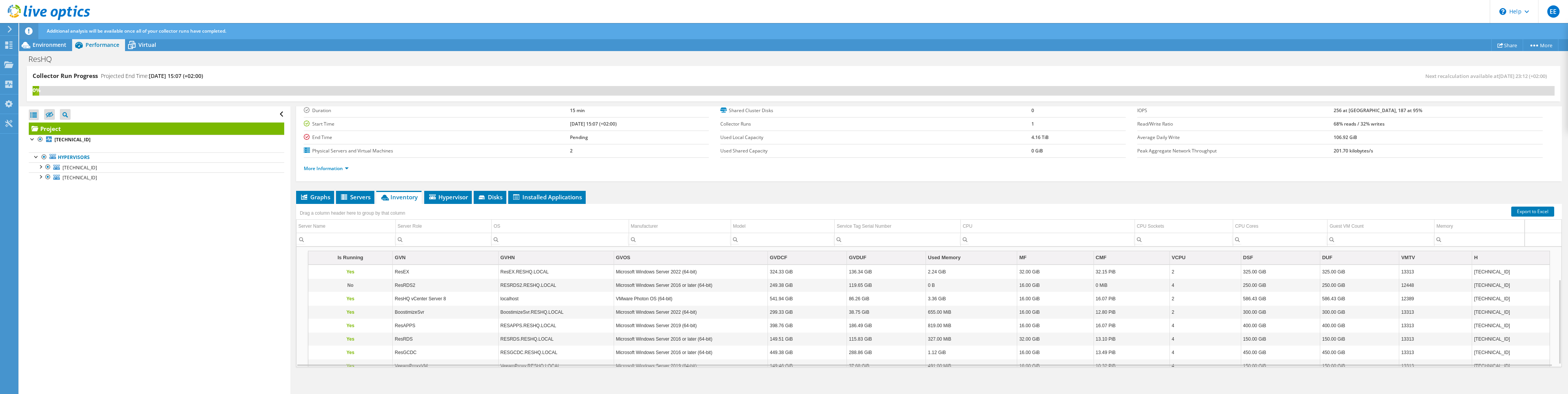
scroll to position [49, 0]
click at [360, 197] on span "Servers" at bounding box center [355, 197] width 30 height 8
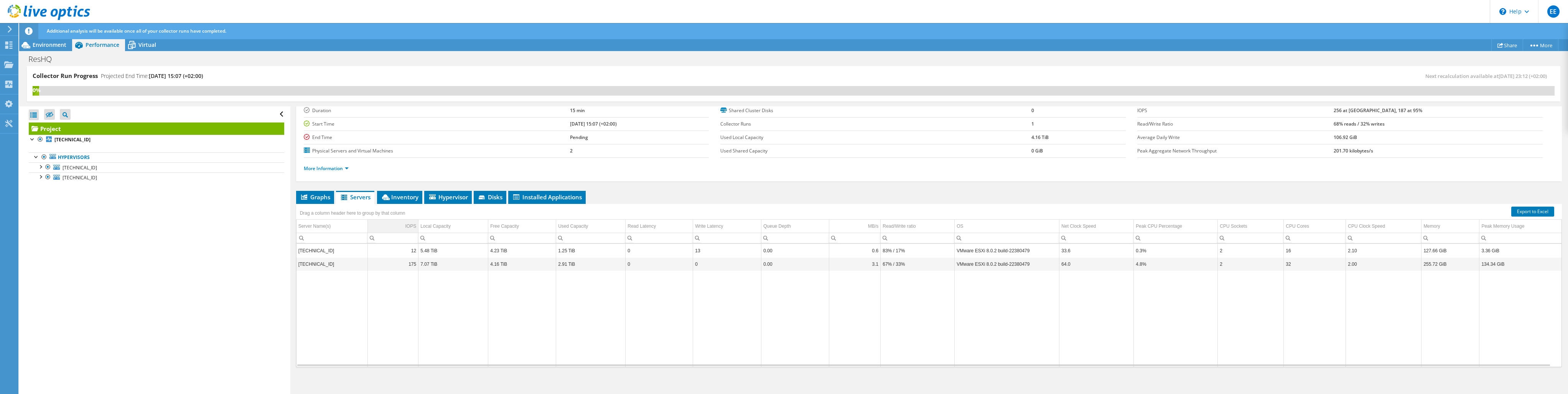
click at [408, 222] on div "IOPS" at bounding box center [410, 226] width 11 height 9
click at [323, 198] on span "Graphs" at bounding box center [315, 197] width 30 height 8
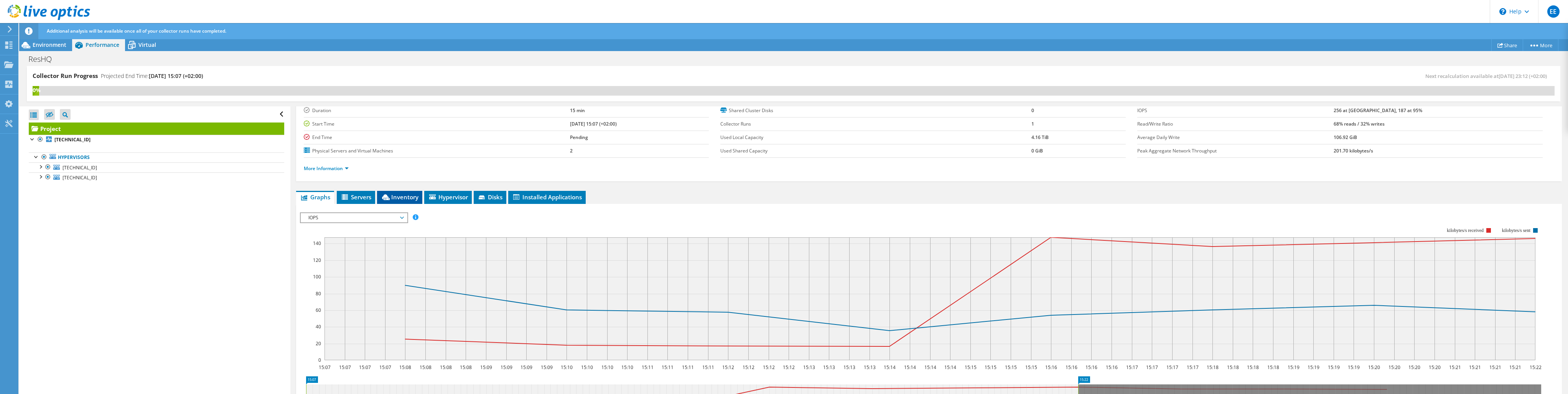
click at [404, 193] on span "Inventory" at bounding box center [400, 197] width 38 height 8
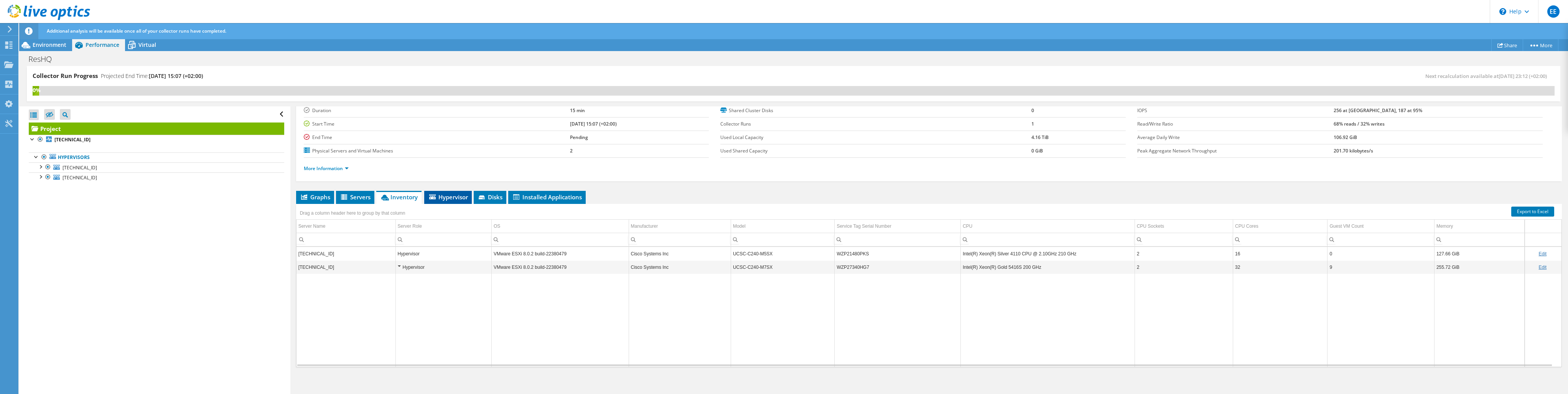
click at [443, 194] on span "Hypervisor" at bounding box center [448, 197] width 40 height 8
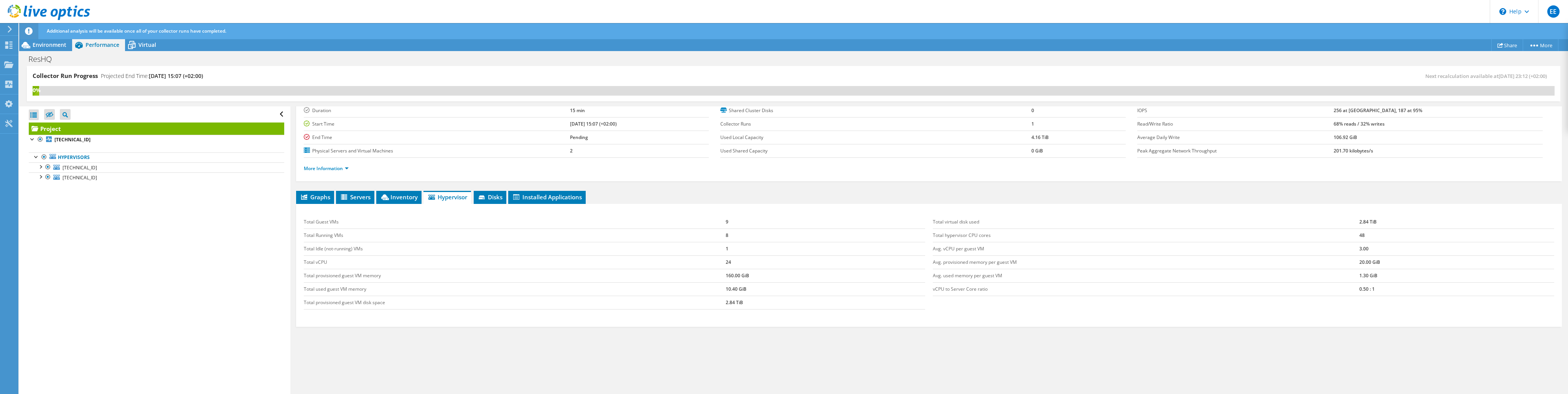
click at [441, 193] on span "Hypervisor" at bounding box center [447, 197] width 40 height 8
click at [491, 196] on span "Disks" at bounding box center [490, 197] width 25 height 8
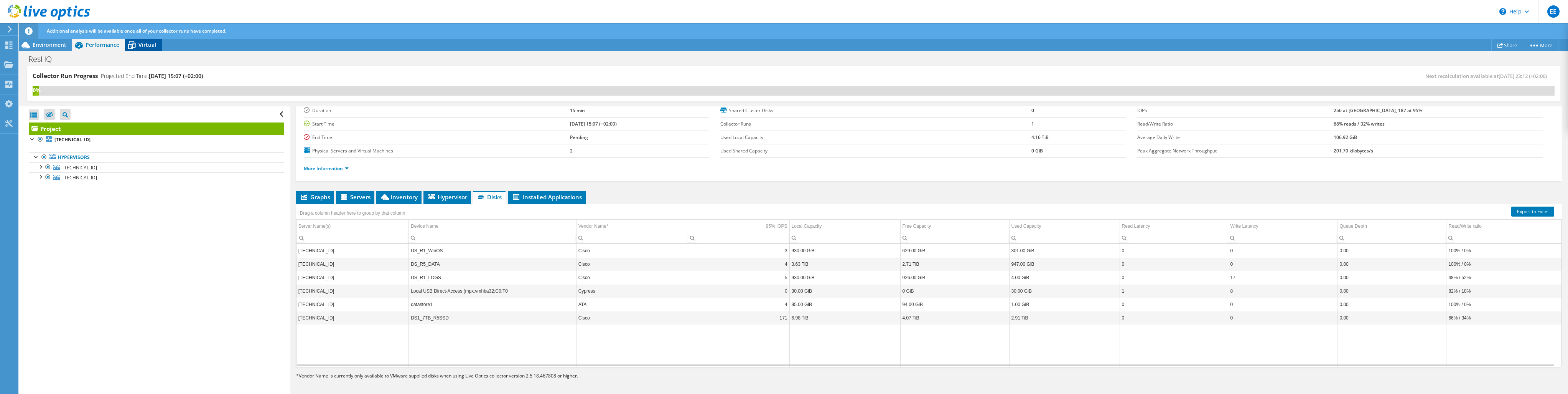
click at [146, 42] on span "Virtual" at bounding box center [147, 44] width 18 height 7
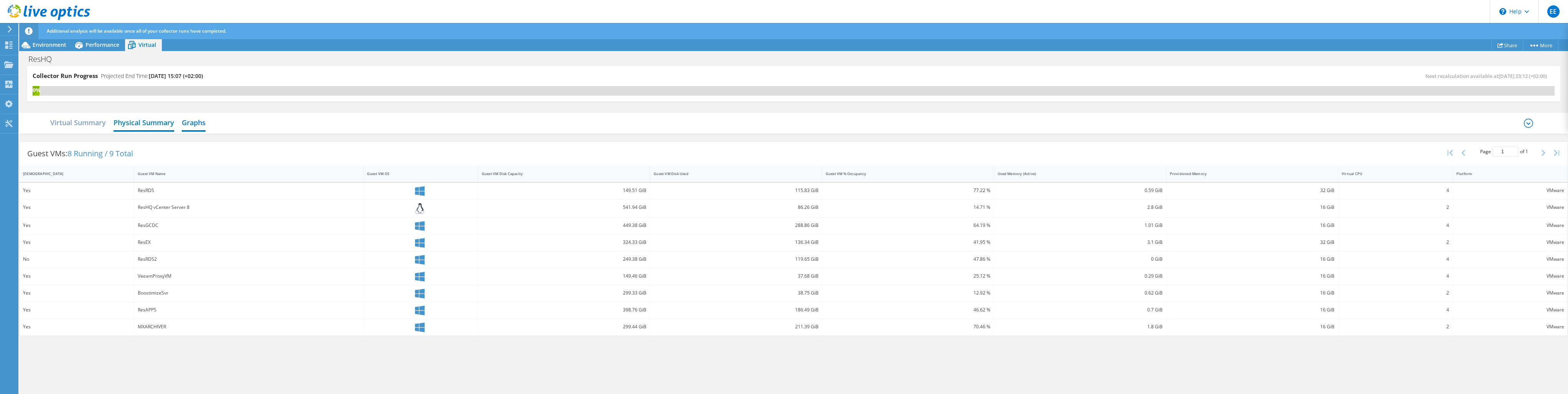
click at [145, 120] on h2 "Physical Summary" at bounding box center [144, 123] width 61 height 17
click at [1528, 122] on icon at bounding box center [1528, 123] width 9 height 9
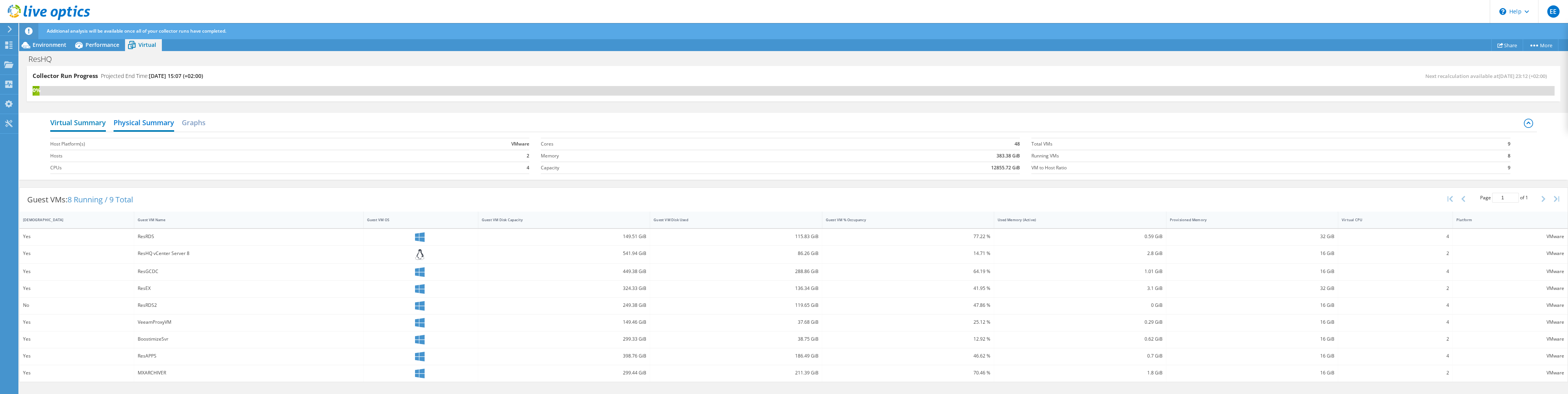
click at [93, 122] on h2 "Virtual Summary" at bounding box center [78, 123] width 55 height 17
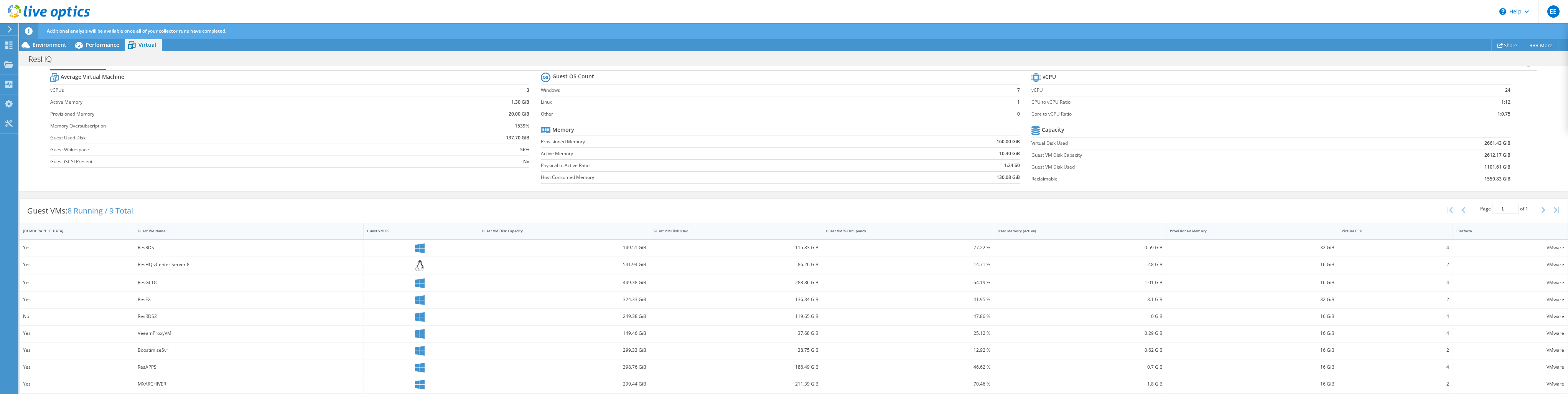
scroll to position [0, 0]
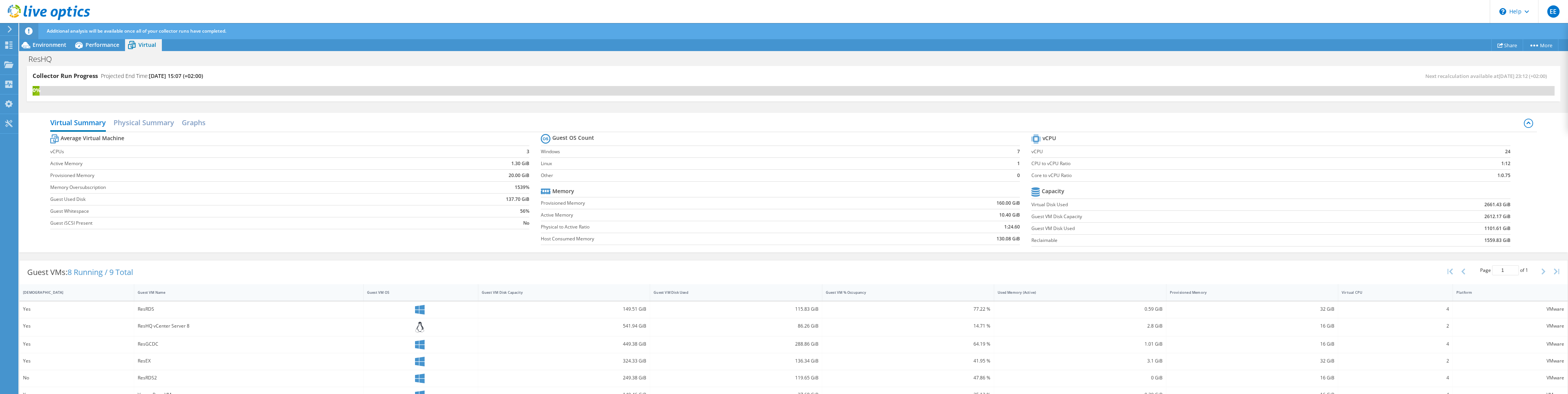
drag, startPoint x: 1530, startPoint y: 270, endPoint x: 1512, endPoint y: 264, distance: 19.0
click at [1530, 270] on div "Page 1 of 1 5 rows 10 rows 20 rows 25 rows 50 rows 100 rows" at bounding box center [1504, 272] width 67 height 15
click at [1498, 264] on div "Page 1 of 1 5 rows 10 rows 20 rows 25 rows 50 rows 100 rows" at bounding box center [1504, 272] width 67 height 15
